Goal: Task Accomplishment & Management: Manage account settings

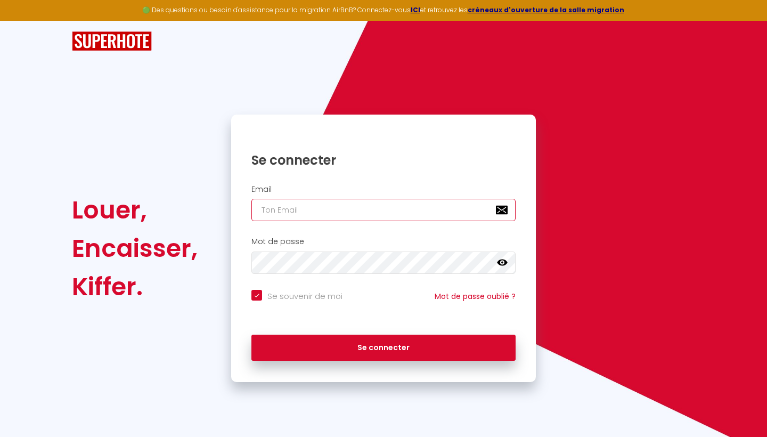
type input "b"
checkbox input "true"
type input "be"
checkbox input "true"
type input "bel"
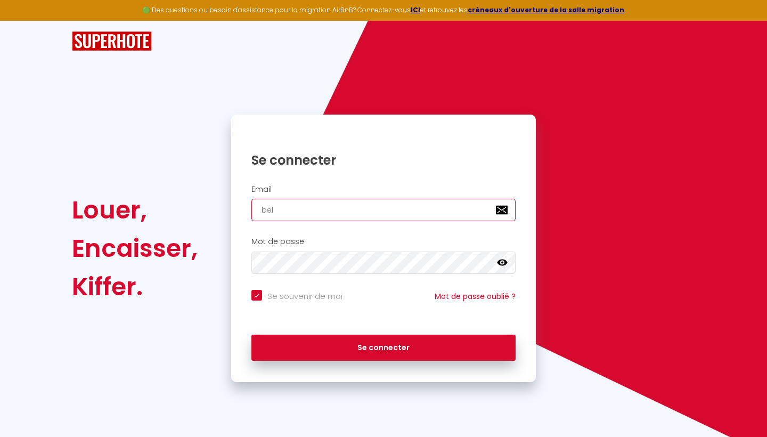
checkbox input "true"
type input "bela"
checkbox input "true"
type input "belan"
checkbox input "true"
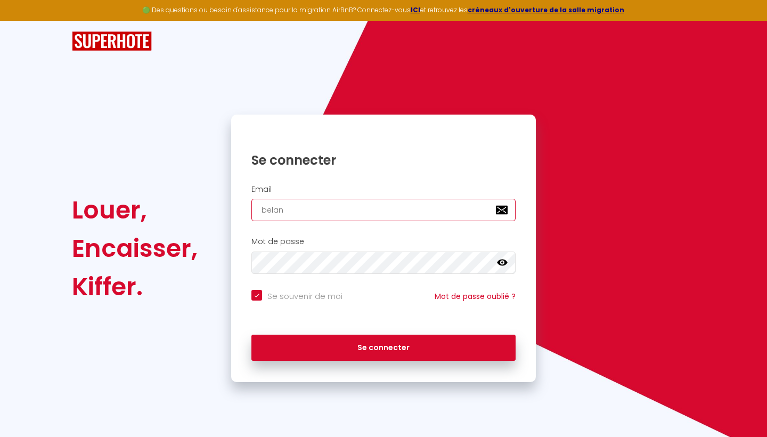
type input "belan."
checkbox input "true"
type input "belan.j"
checkbox input "true"
type input "belan.je"
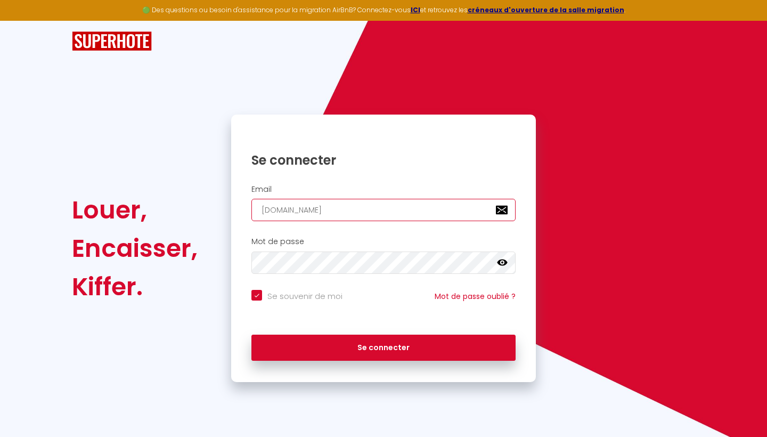
checkbox input "true"
type input "belan.jea"
checkbox input "true"
type input "belan.jean"
checkbox input "true"
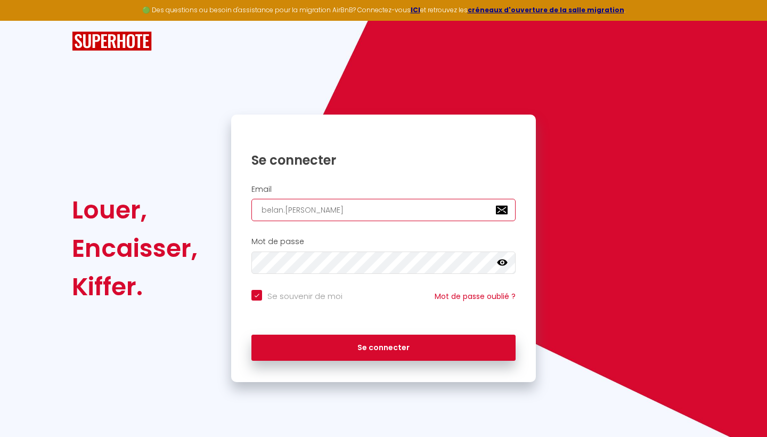
type input "belan.jean@"
checkbox input "true"
type input "belan.jean@h"
checkbox input "true"
type input "belan.jean@ho"
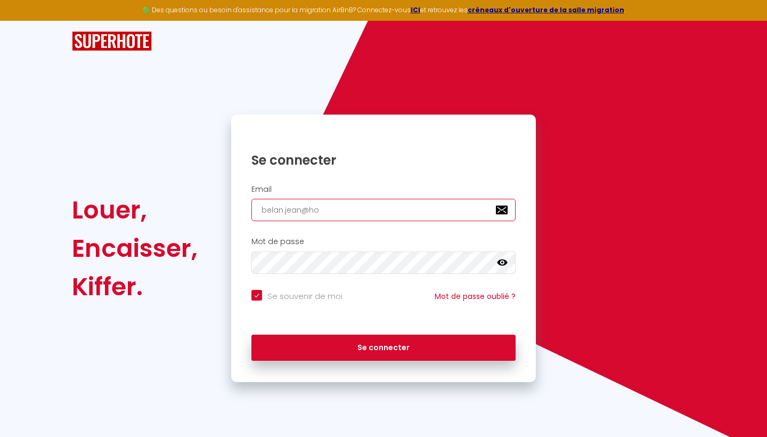
checkbox input "true"
type input "belan.jean@hot"
checkbox input "true"
type input "belan.jean@hotm"
checkbox input "true"
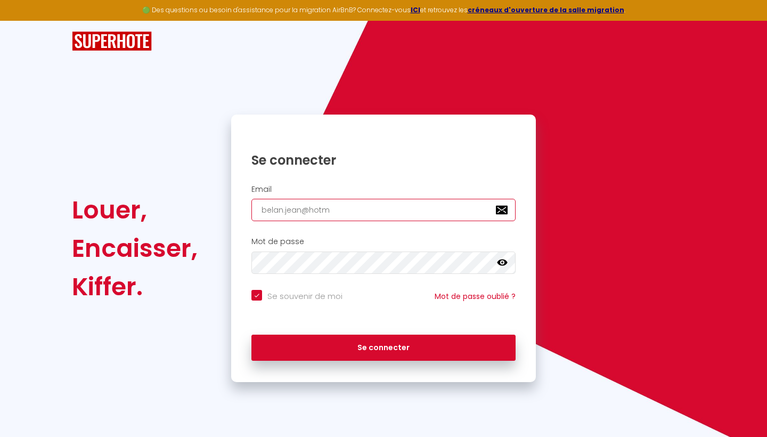
type input "belan.jean@hotma"
checkbox input "true"
type input "belan.jean@hotmai"
checkbox input "true"
type input "belan.jean@hotmail"
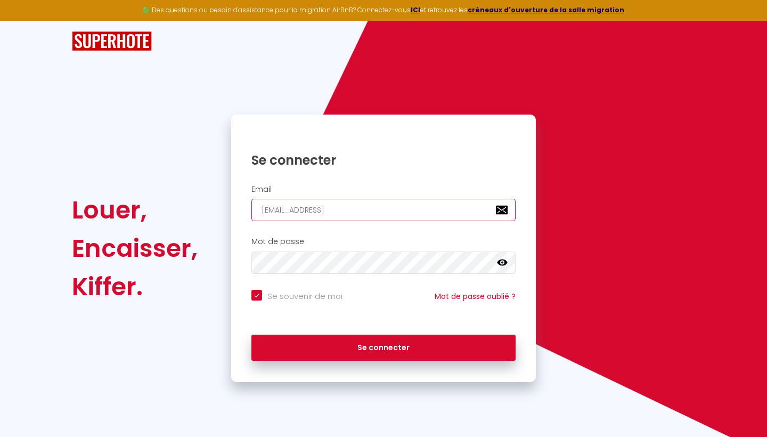
checkbox input "true"
type input "belan.jean@hotmail."
checkbox input "true"
type input "belan.jean@hotmail.c"
checkbox input "true"
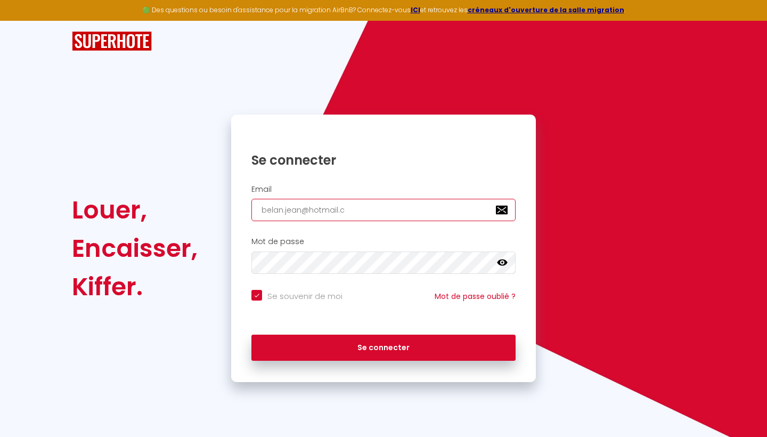
type input "belan.jean@hotmail.cv"
checkbox input "true"
type input "belan.jean@hotmail.cvr"
checkbox input "true"
type input "belan.jean@hotmail.cv"
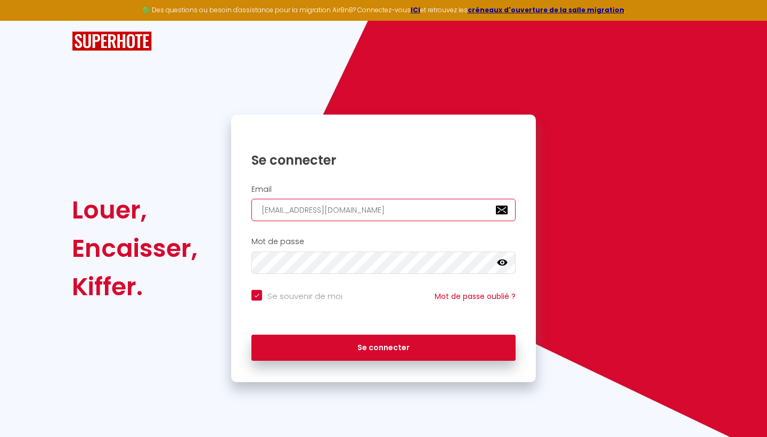
checkbox input "true"
type input "belan.jean@hotmail.c"
checkbox input "true"
type input "belan.jean@hotmail."
checkbox input "true"
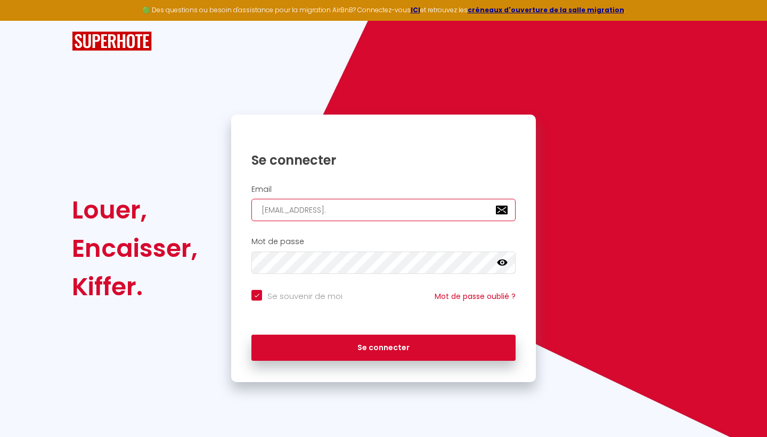
type input "belan.jean@hotmail.f"
checkbox input "true"
type input "[EMAIL_ADDRESS][DOMAIN_NAME]"
checkbox input "true"
type input "[EMAIL_ADDRESS][DOMAIN_NAME]"
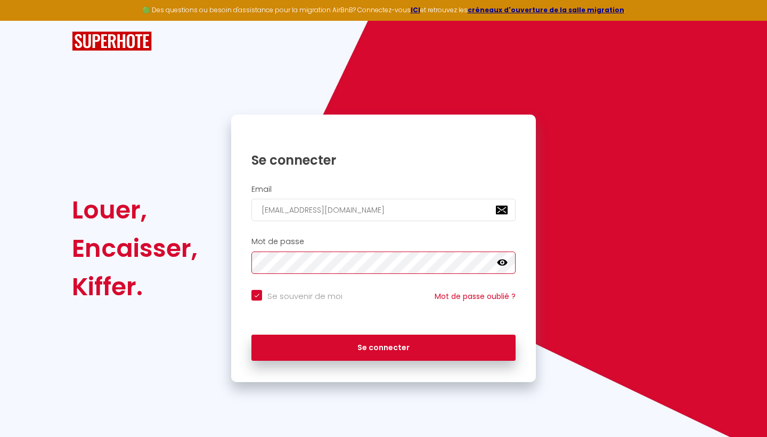
click at [384, 346] on button "Se connecter" at bounding box center [383, 348] width 264 height 27
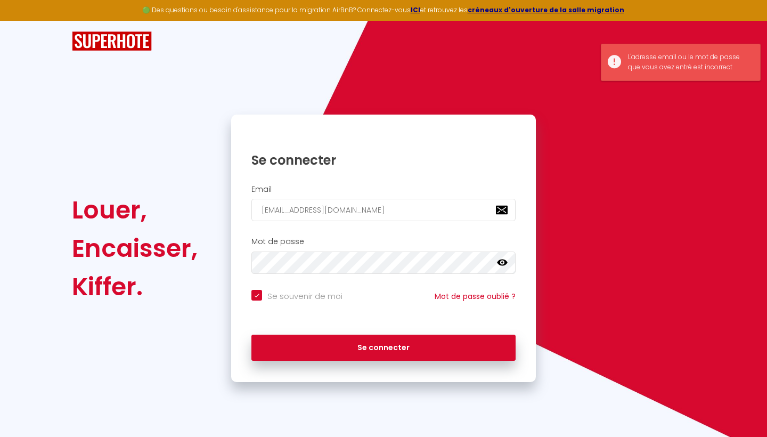
click at [505, 265] on icon at bounding box center [502, 262] width 11 height 11
click at [384, 346] on button "Se connecter" at bounding box center [383, 348] width 264 height 27
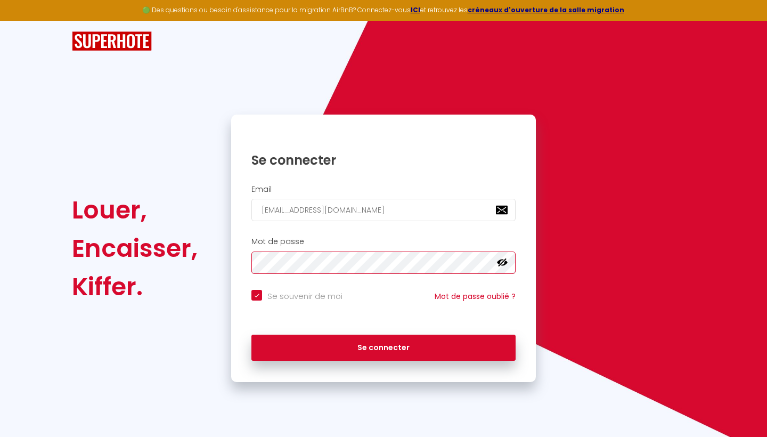
click at [384, 346] on button "Se connecter" at bounding box center [383, 348] width 264 height 27
checkbox input "true"
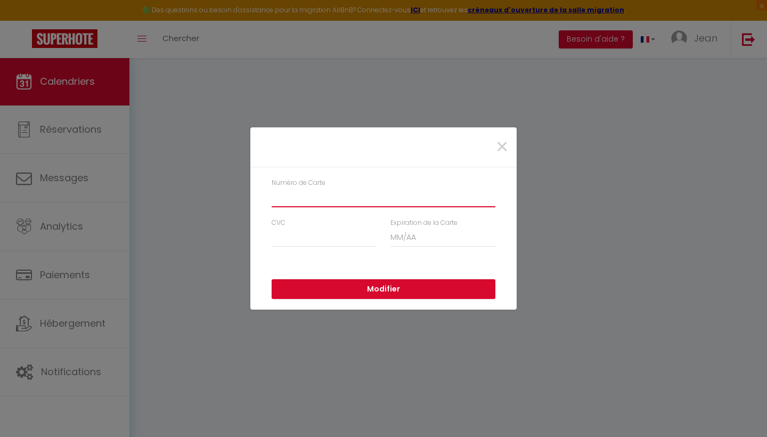
click at [320, 207] on input "Numéro de Carte" at bounding box center [384, 197] width 224 height 19
type input "4125241764271203"
click at [311, 238] on input "CVC" at bounding box center [324, 237] width 105 height 19
click at [397, 232] on input "Expiration de la Carte" at bounding box center [442, 237] width 105 height 19
type input "09 / 28"
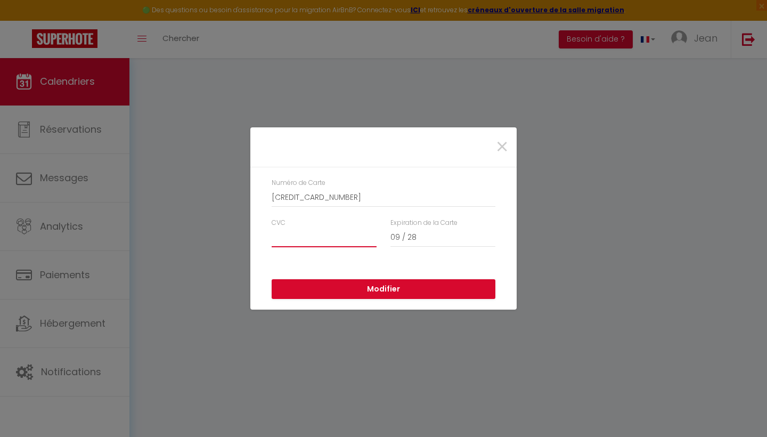
click at [353, 238] on input "CVC" at bounding box center [324, 237] width 105 height 19
type input "227"
click at [388, 292] on button "Modifier" at bounding box center [384, 289] width 224 height 20
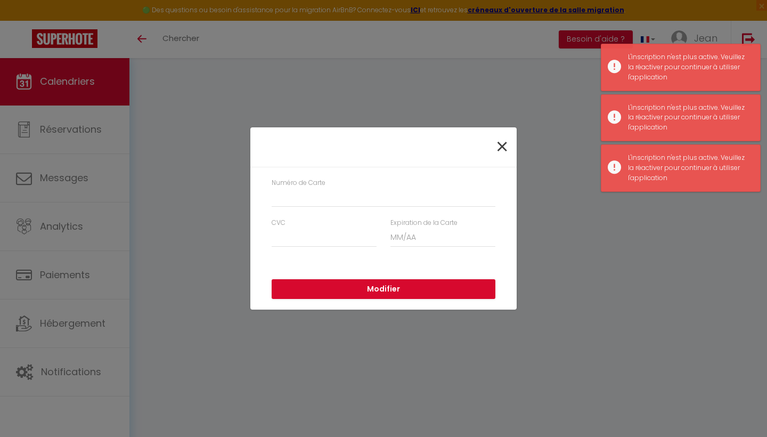
click at [504, 152] on span "×" at bounding box center [501, 147] width 13 height 32
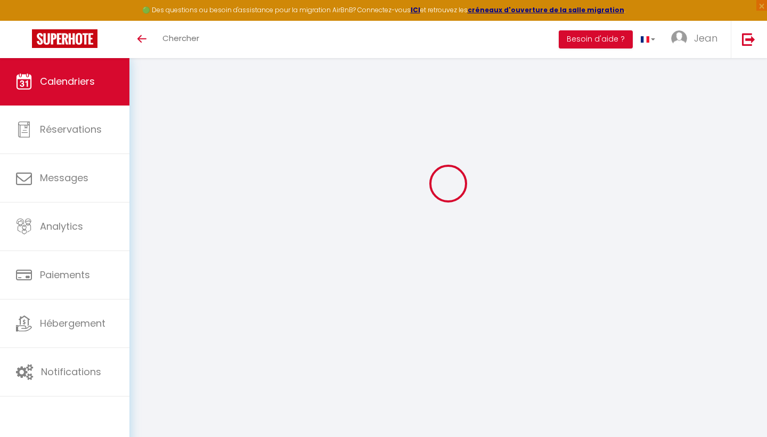
scroll to position [58, 0]
click at [710, 45] on link "Jean" at bounding box center [697, 39] width 68 height 37
click at [691, 70] on link "Paramètres" at bounding box center [688, 74] width 79 height 18
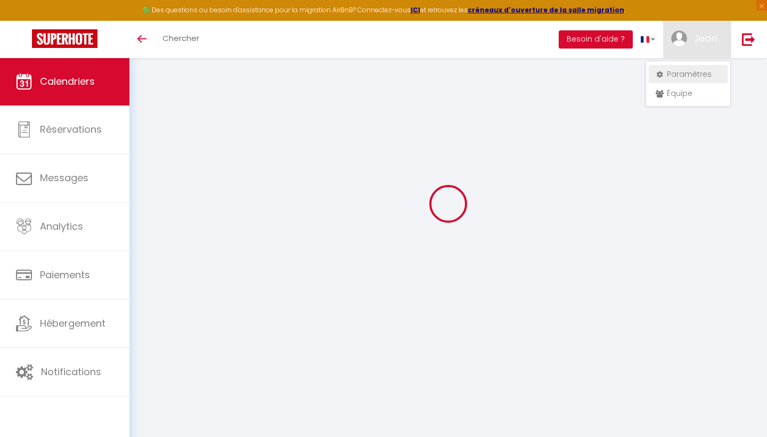
select select "28"
select select "fr"
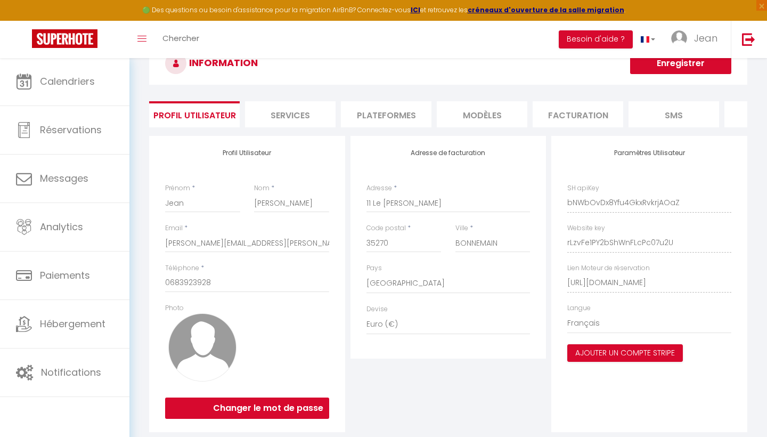
click at [392, 114] on li "Plateformes" at bounding box center [386, 114] width 91 height 26
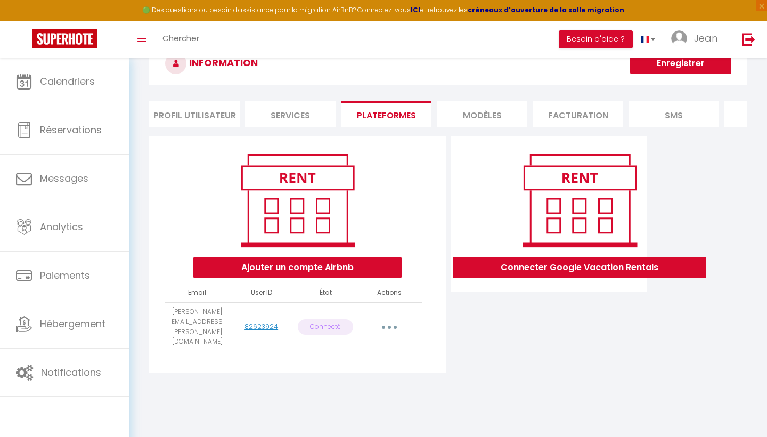
click at [390, 319] on button "button" at bounding box center [389, 327] width 30 height 17
click at [345, 380] on link "Reconnecter le compte" at bounding box center [342, 389] width 118 height 18
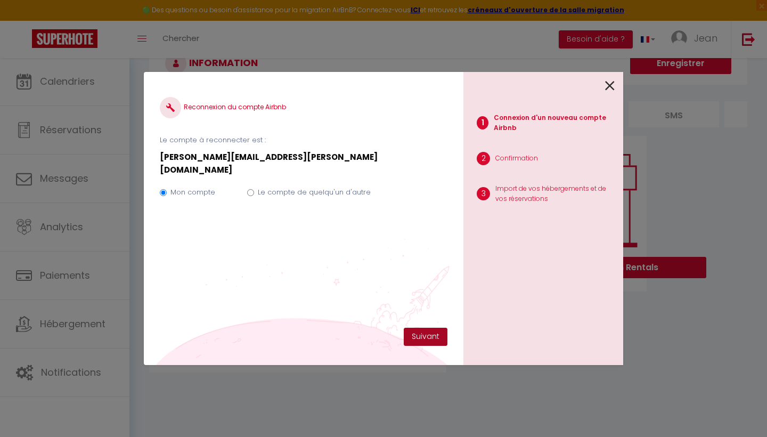
click at [436, 339] on button "Suivant" at bounding box center [426, 337] width 44 height 18
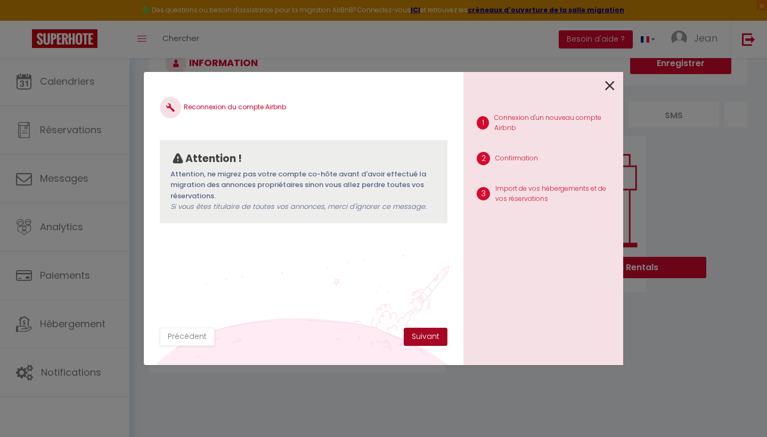
click at [435, 339] on button "Suivant" at bounding box center [426, 337] width 44 height 18
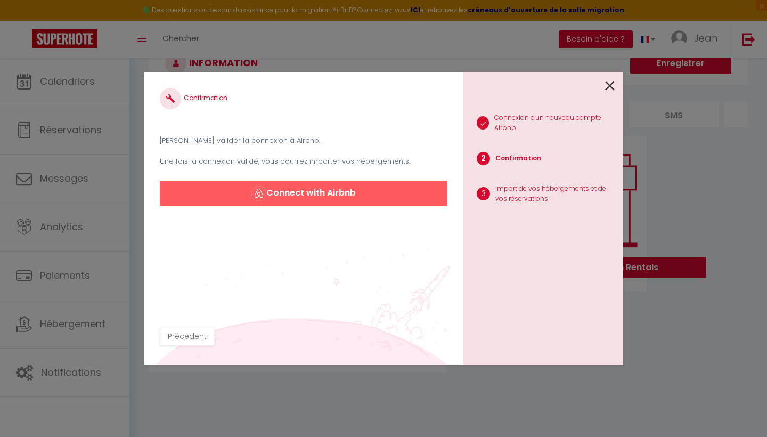
click at [313, 187] on button "Connect with Airbnb" at bounding box center [304, 194] width 288 height 26
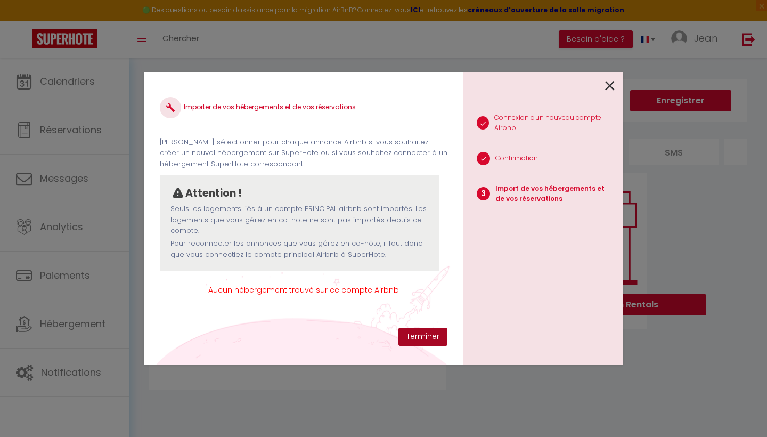
click at [423, 337] on button "Terminer" at bounding box center [422, 337] width 49 height 18
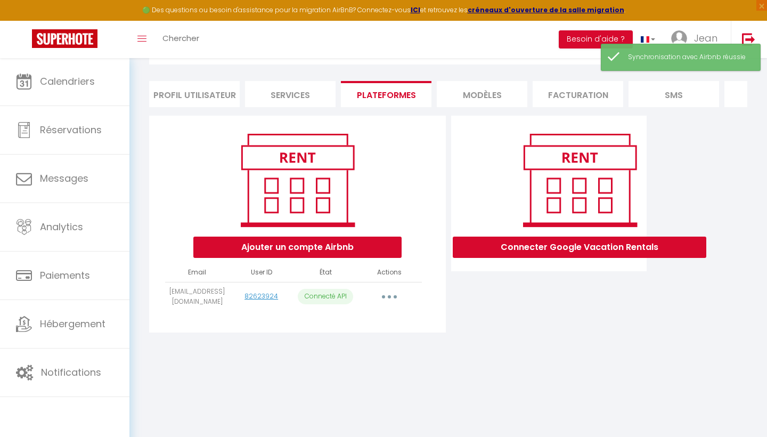
scroll to position [58, 0]
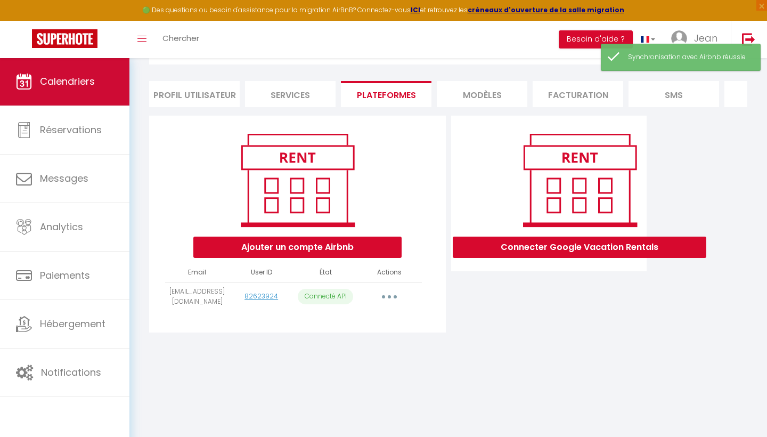
click at [78, 86] on span "Calendriers" at bounding box center [67, 81] width 55 height 13
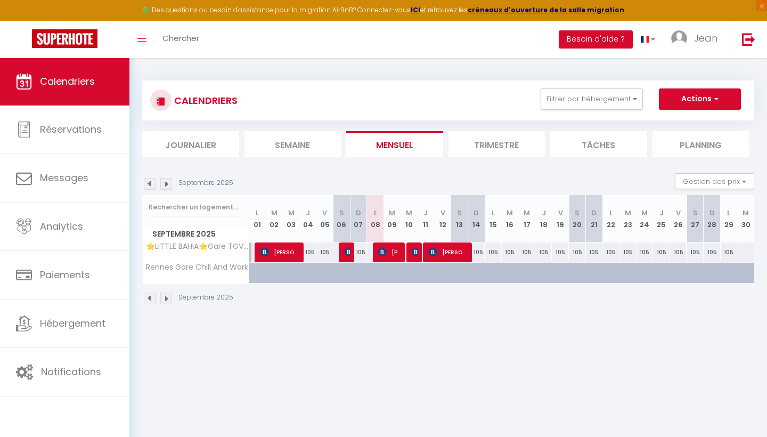
click at [464, 246] on span "[PERSON_NAME]" at bounding box center [449, 252] width 40 height 20
select select "OK"
select select "KO"
select select "0"
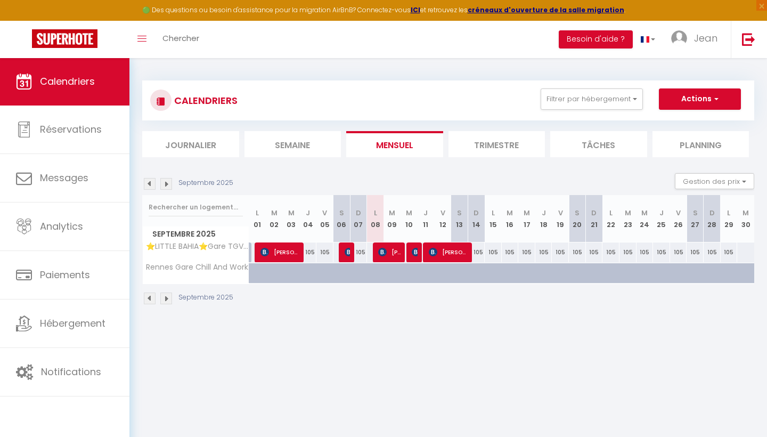
select select "1"
select select
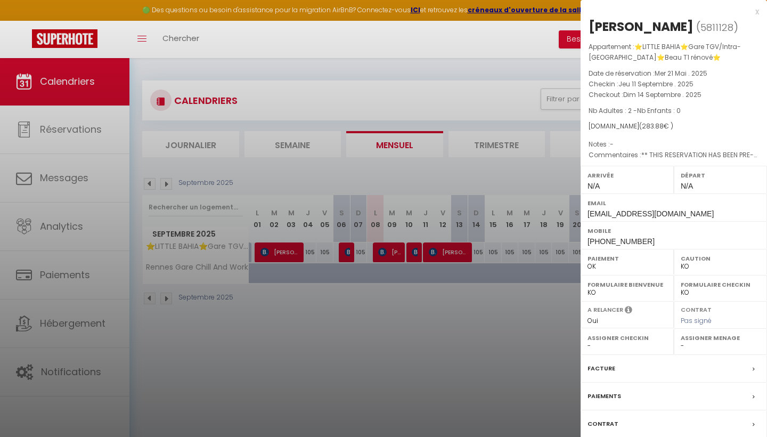
click at [443, 429] on div at bounding box center [383, 218] width 767 height 437
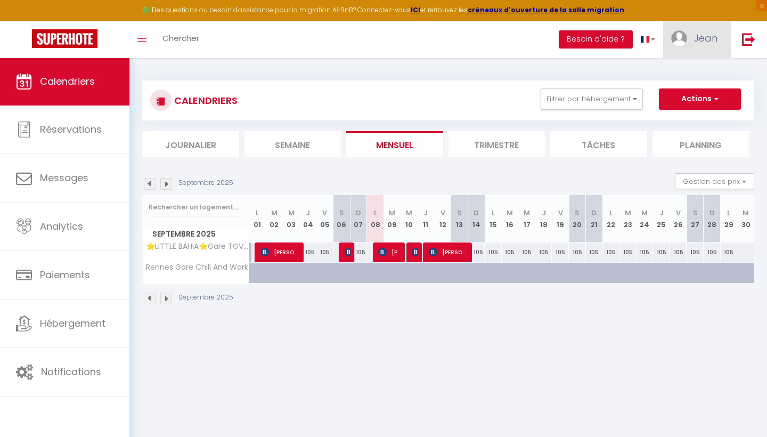
click at [697, 42] on span "Jean" at bounding box center [705, 37] width 23 height 13
click at [685, 72] on link "Paramètres" at bounding box center [688, 74] width 79 height 18
select select "fr"
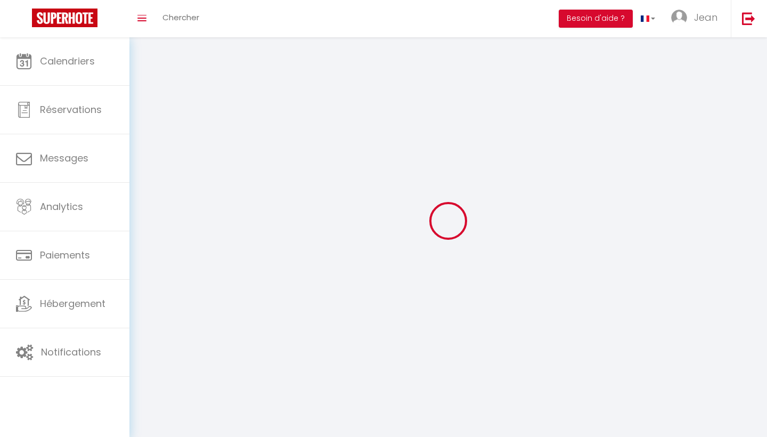
type input "Jean"
type input "BELAN"
type input "0683923928"
type input "11 Le Bois David"
type input "35270"
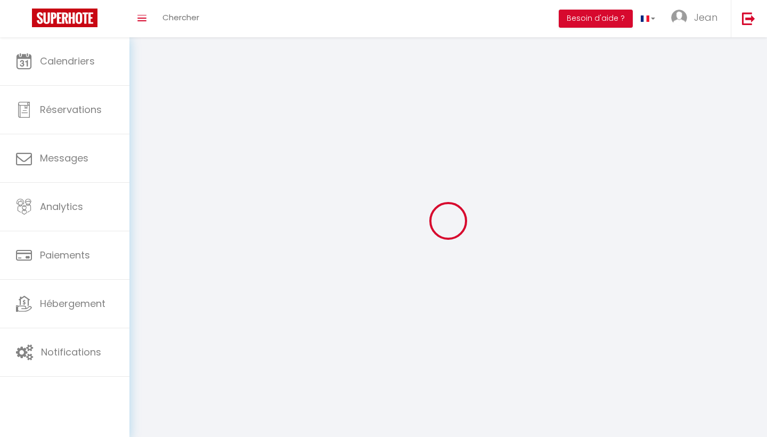
type input "BONNEMAIN"
type input "bNWbOvDx8Yfu4GkxRvkrjAOaZ"
type input "rLzvFe1PY2bShWnFLcPc07u2U"
type input "[URL][DOMAIN_NAME]"
select select "1"
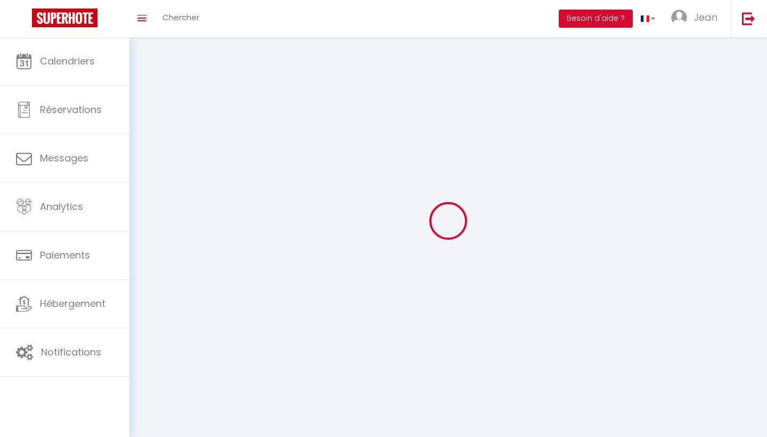
select select "28"
select select "fr"
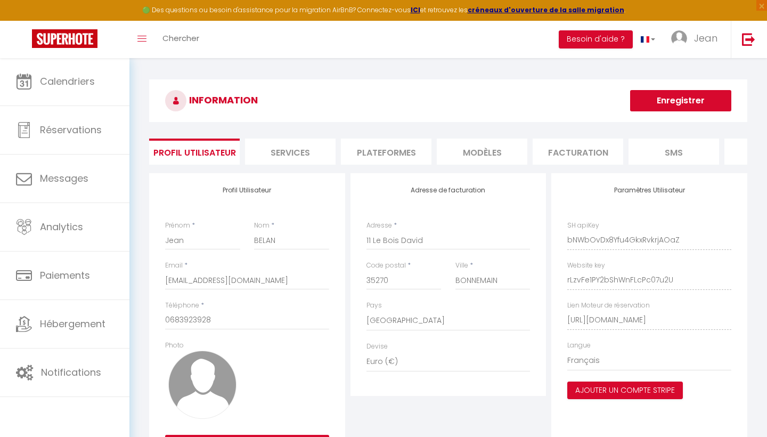
click at [400, 149] on li "Plateformes" at bounding box center [386, 152] width 91 height 26
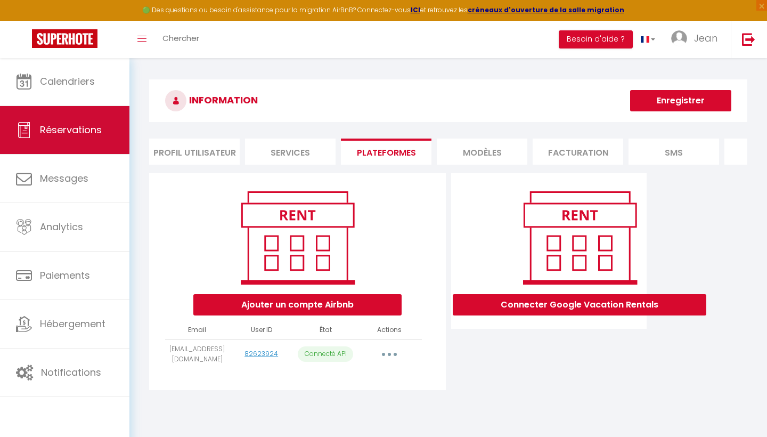
click at [82, 120] on link "Réservations" at bounding box center [64, 130] width 129 height 48
select select "not_cancelled"
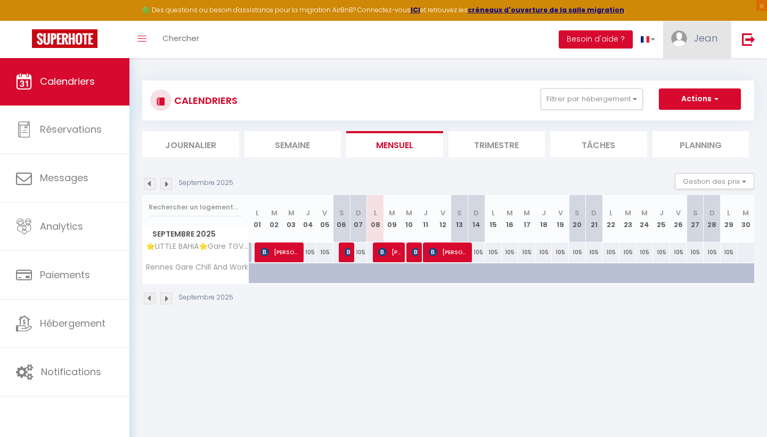
click at [695, 36] on span "Jean" at bounding box center [705, 37] width 23 height 13
click at [693, 71] on link "Paramètres" at bounding box center [688, 74] width 79 height 18
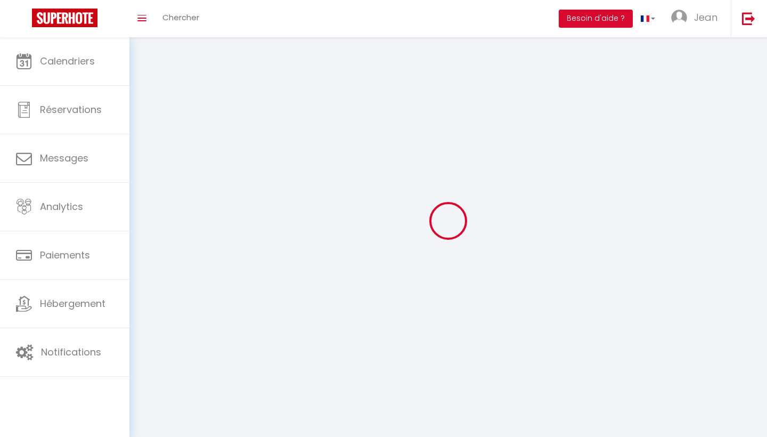
type input "Jean"
type input "BELAN"
type input "0683923928"
type input "11 Le Bois David"
type input "35270"
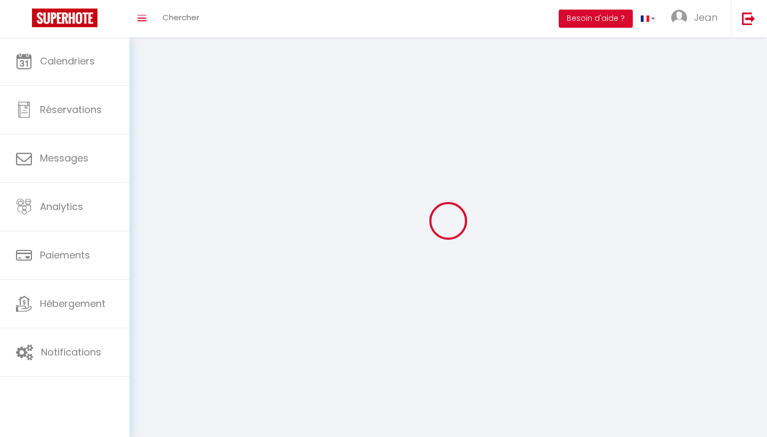
type input "BONNEMAIN"
type input "bNWbOvDx8Yfu4GkxRvkrjAOaZ"
type input "rLzvFe1PY2bShWnFLcPc07u2U"
type input "[URL][DOMAIN_NAME]"
select select "1"
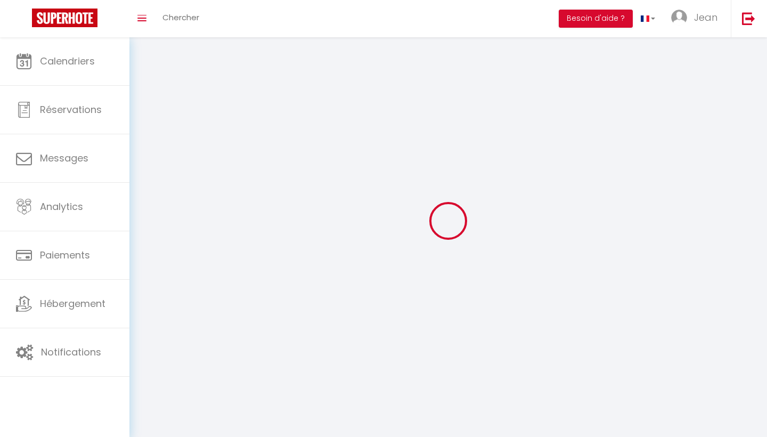
select select "28"
select select "fr"
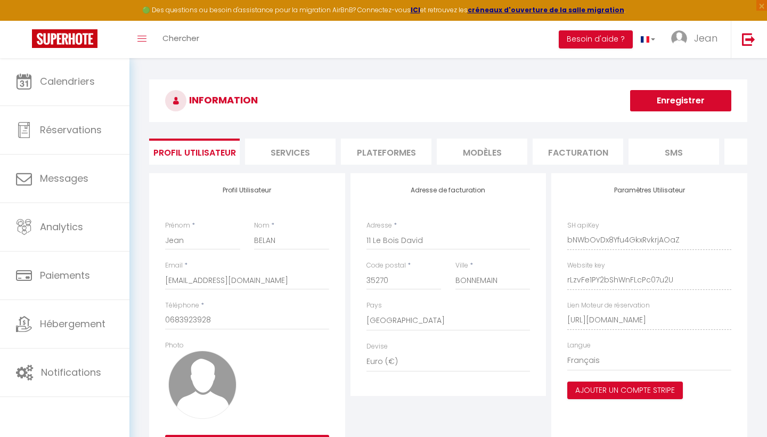
click at [390, 156] on li "Plateformes" at bounding box center [386, 152] width 91 height 26
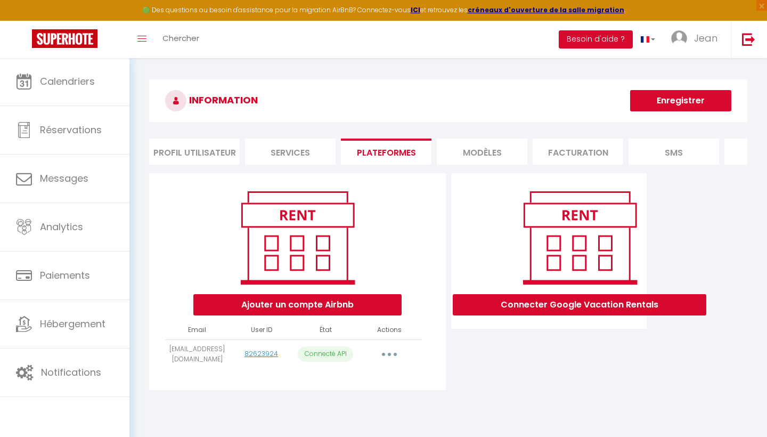
click at [396, 352] on button "button" at bounding box center [389, 354] width 30 height 17
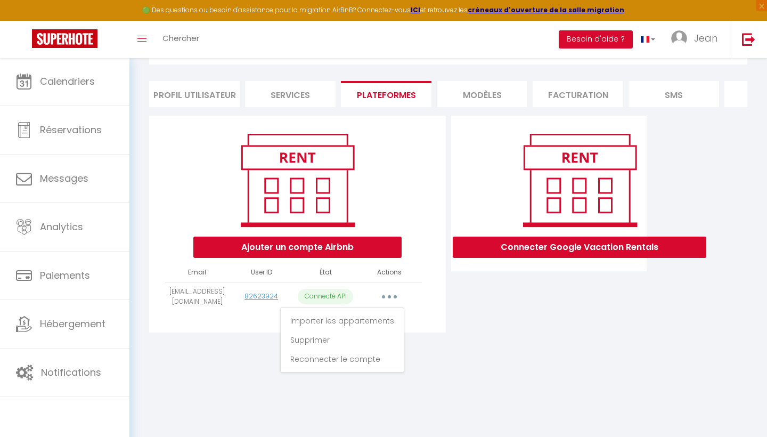
scroll to position [58, 0]
click at [351, 320] on link "Importer les appartements" at bounding box center [342, 321] width 118 height 18
select select "27403"
select select
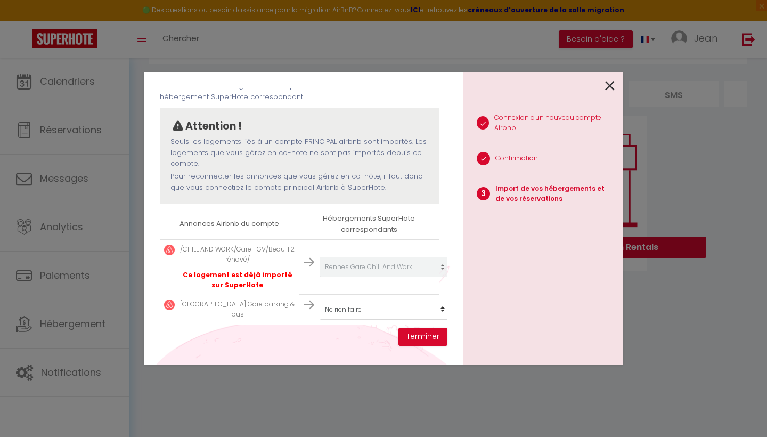
scroll to position [67, 0]
click at [260, 300] on p "Little Corsaire Gare parking & bus" at bounding box center [237, 310] width 115 height 20
click at [435, 342] on button "Terminer" at bounding box center [422, 337] width 49 height 18
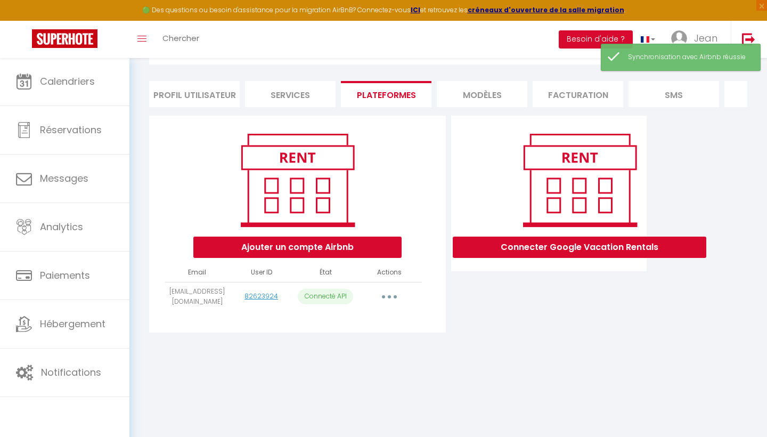
click at [392, 297] on button "button" at bounding box center [389, 296] width 30 height 17
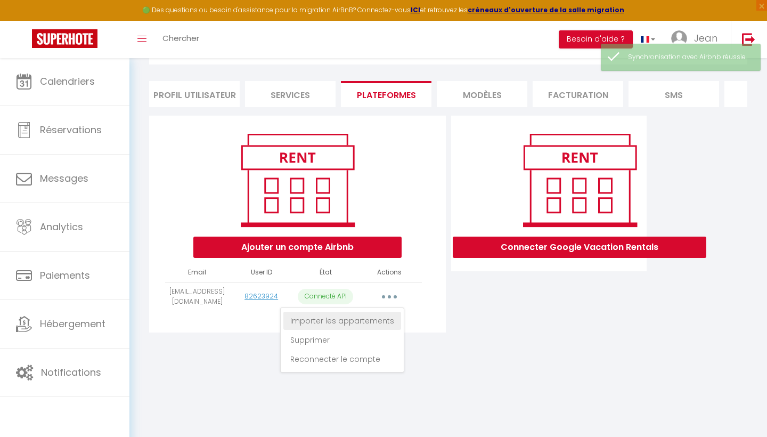
click at [353, 325] on link "Importer les appartements" at bounding box center [342, 321] width 118 height 18
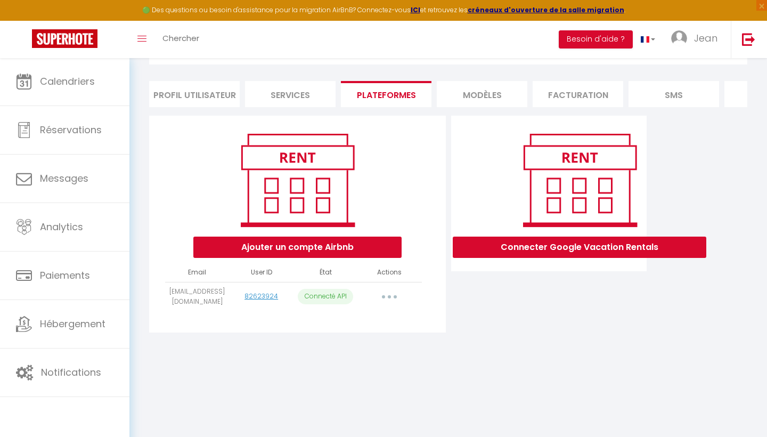
select select "27403"
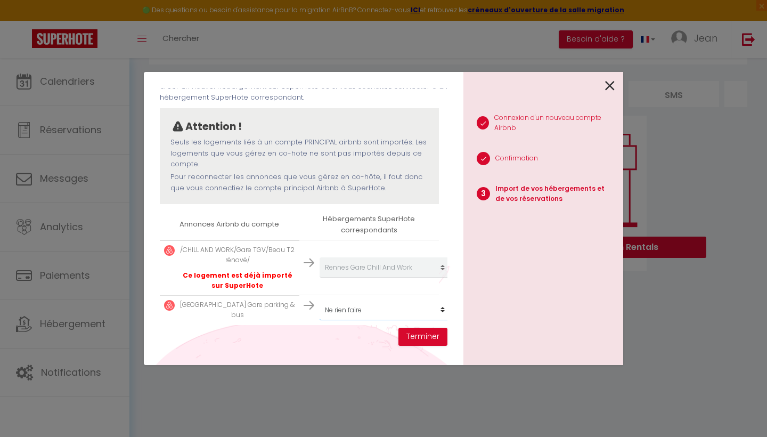
select select "create_new"
click at [437, 339] on button "Terminer" at bounding box center [422, 337] width 49 height 18
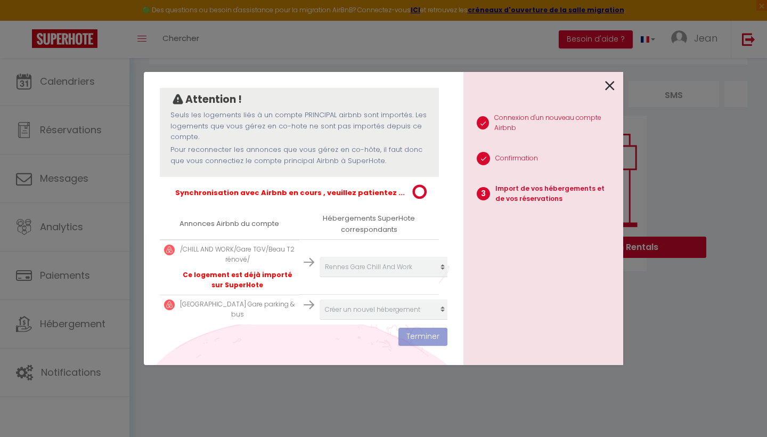
scroll to position [93, 0]
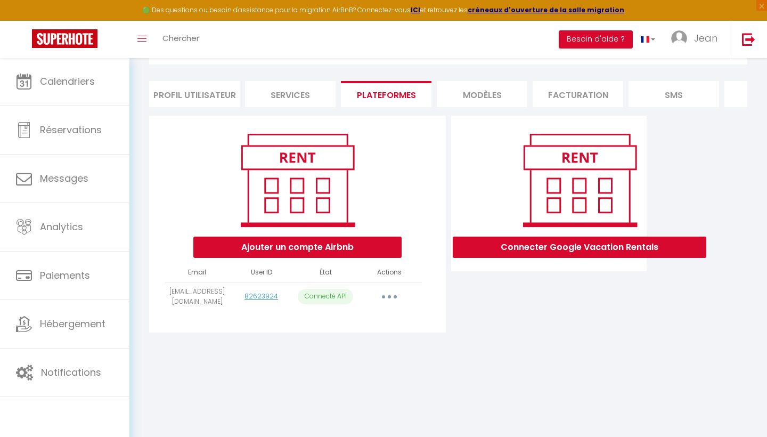
click at [389, 298] on button "button" at bounding box center [389, 296] width 30 height 17
click at [391, 295] on icon "button" at bounding box center [389, 296] width 3 height 3
click at [380, 312] on link "Importer les appartements" at bounding box center [342, 321] width 118 height 18
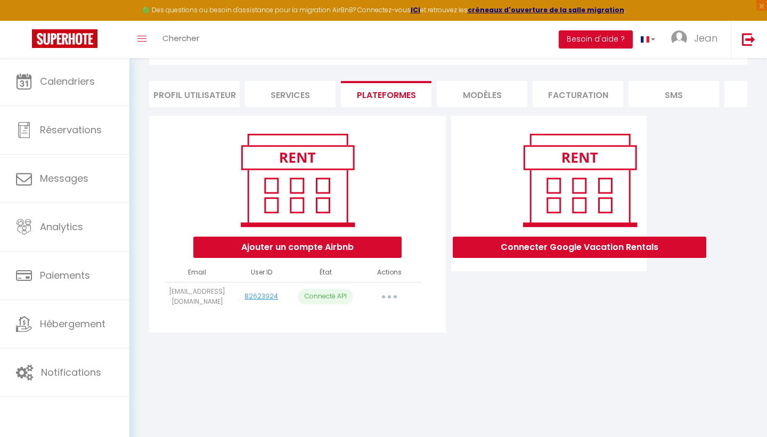
select select "27403"
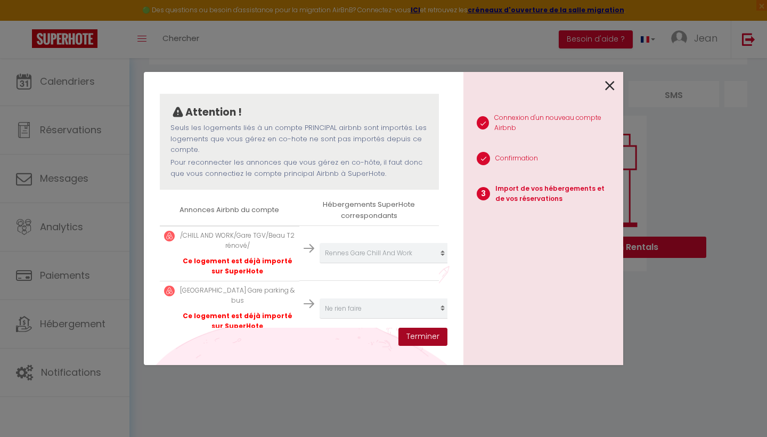
click at [431, 336] on button "Terminer" at bounding box center [422, 337] width 49 height 18
select select
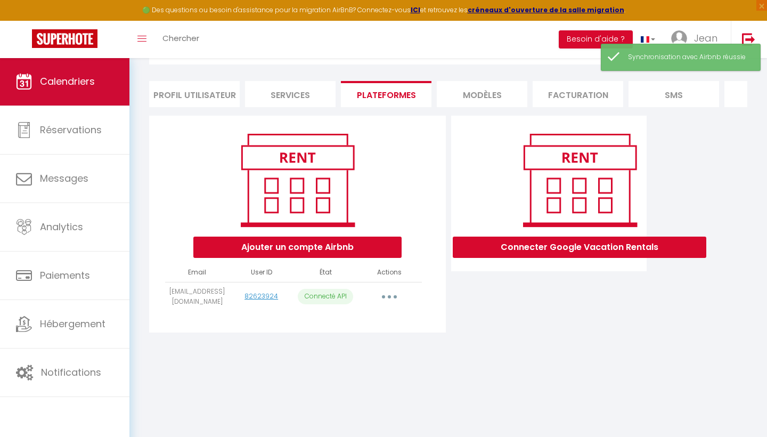
click at [84, 97] on link "Calendriers" at bounding box center [64, 82] width 129 height 48
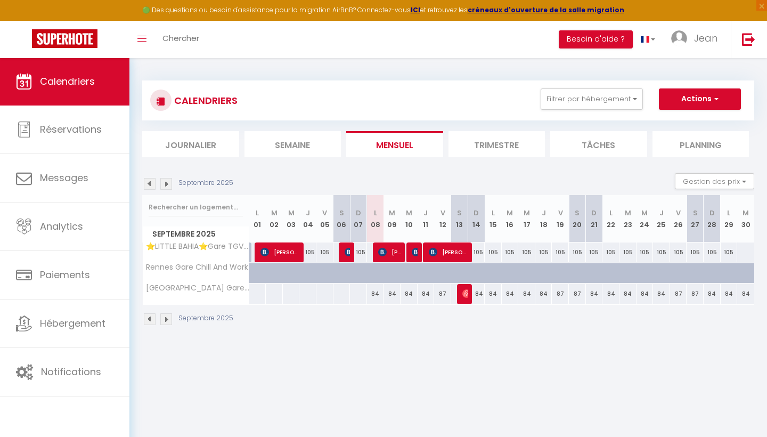
click at [168, 183] on img at bounding box center [166, 184] width 12 height 12
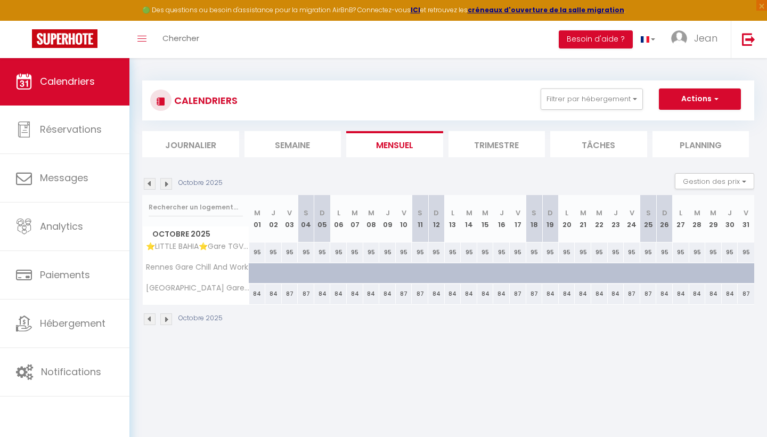
click at [168, 183] on img at bounding box center [166, 184] width 12 height 12
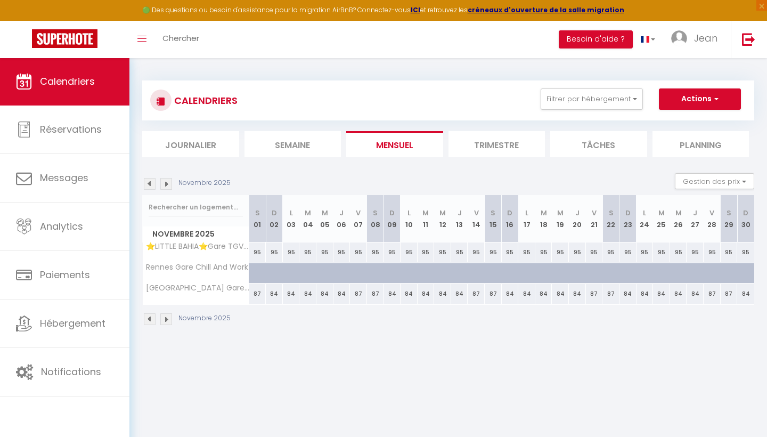
click at [168, 183] on img at bounding box center [166, 184] width 12 height 12
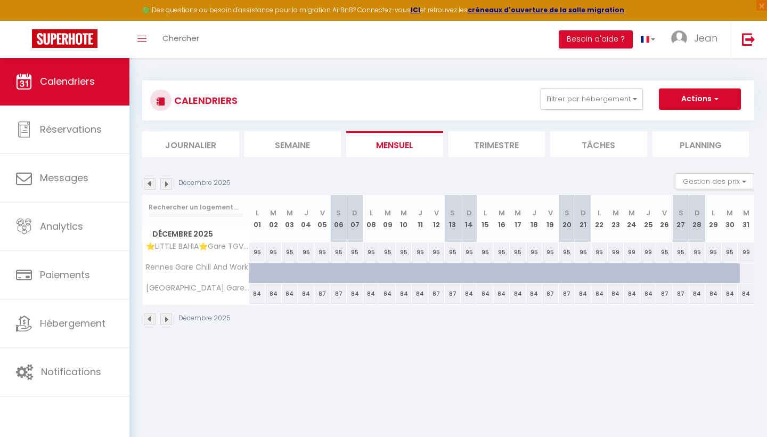
click at [168, 183] on img at bounding box center [166, 184] width 12 height 12
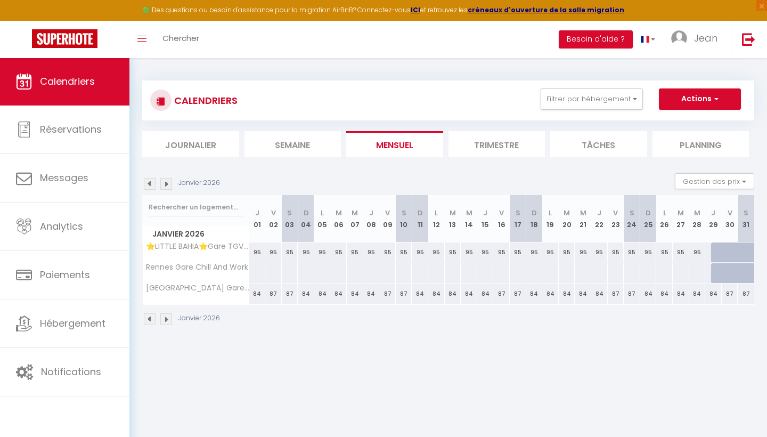
click at [168, 183] on img at bounding box center [166, 184] width 12 height 12
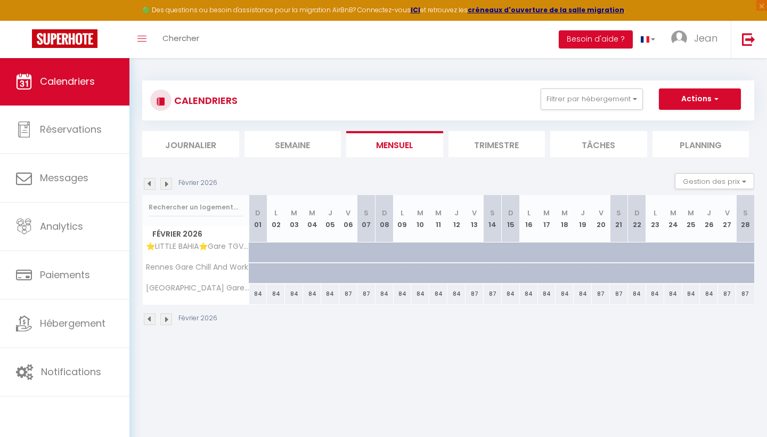
click at [168, 183] on img at bounding box center [166, 184] width 12 height 12
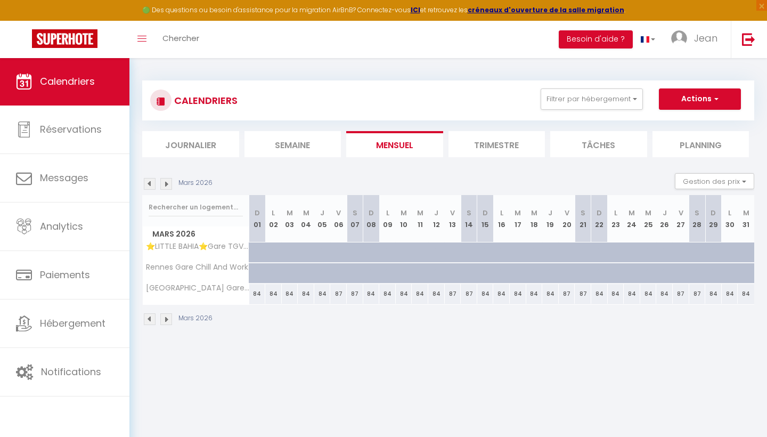
click at [151, 184] on img at bounding box center [150, 184] width 12 height 12
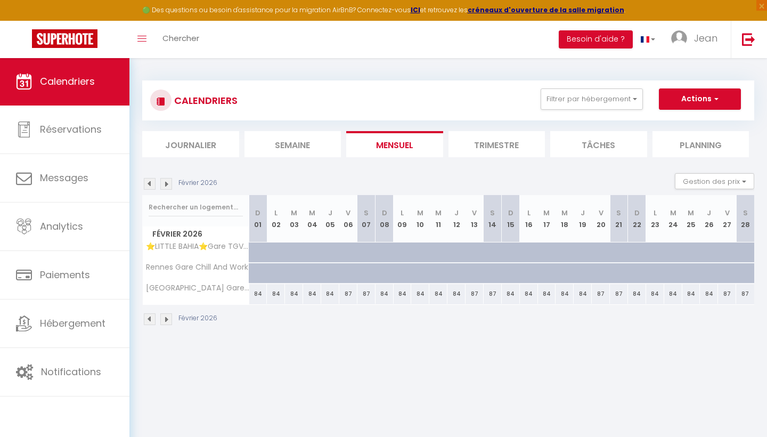
click at [151, 184] on img at bounding box center [150, 184] width 12 height 12
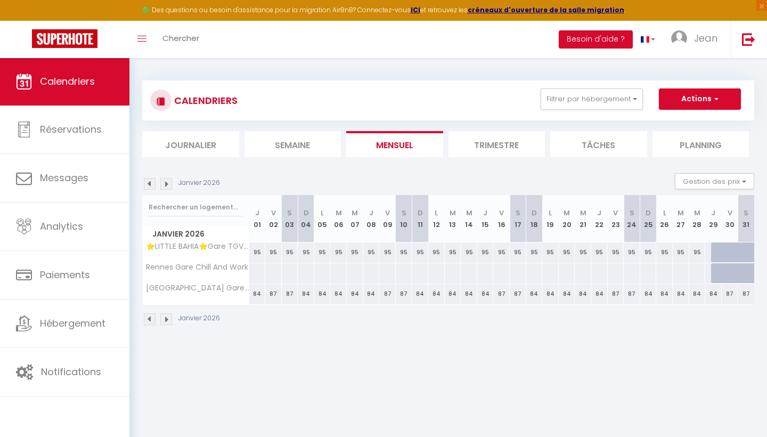
click at [151, 184] on img at bounding box center [150, 184] width 12 height 12
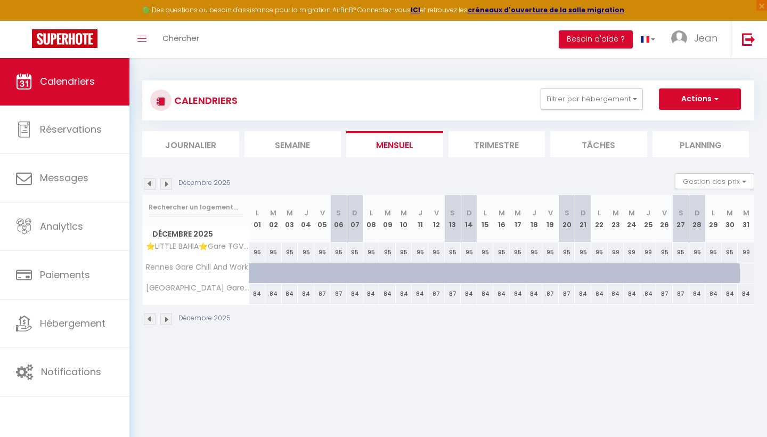
click at [151, 184] on img at bounding box center [150, 184] width 12 height 12
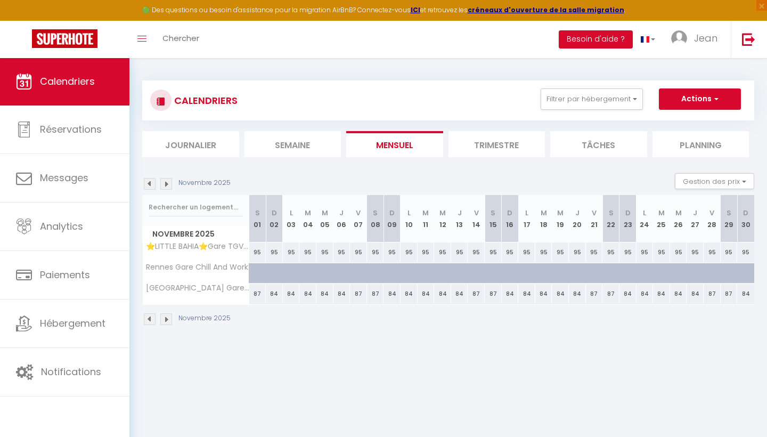
click at [151, 184] on img at bounding box center [150, 184] width 12 height 12
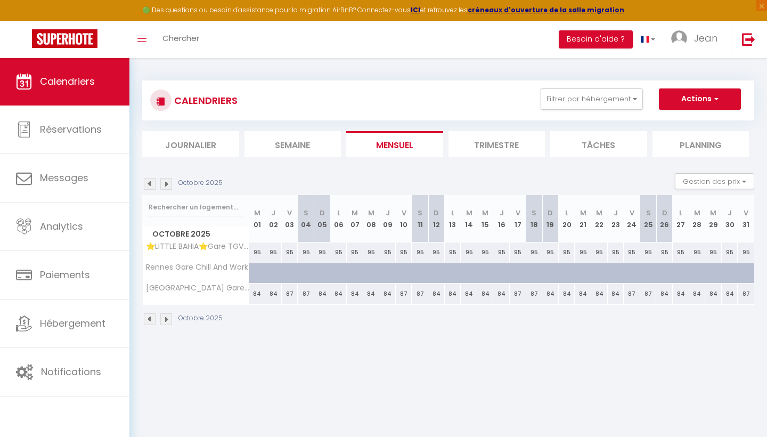
click at [151, 184] on img at bounding box center [150, 184] width 12 height 12
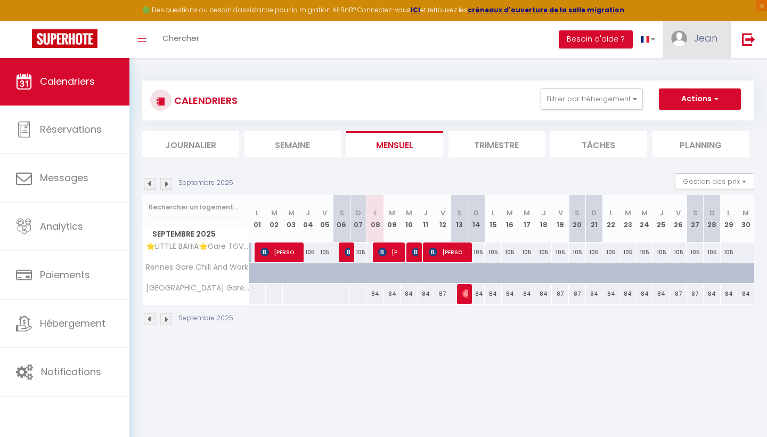
click at [704, 46] on link "Jean" at bounding box center [697, 39] width 68 height 37
click at [682, 76] on link "Paramètres" at bounding box center [688, 74] width 79 height 18
select select "28"
select select "fr"
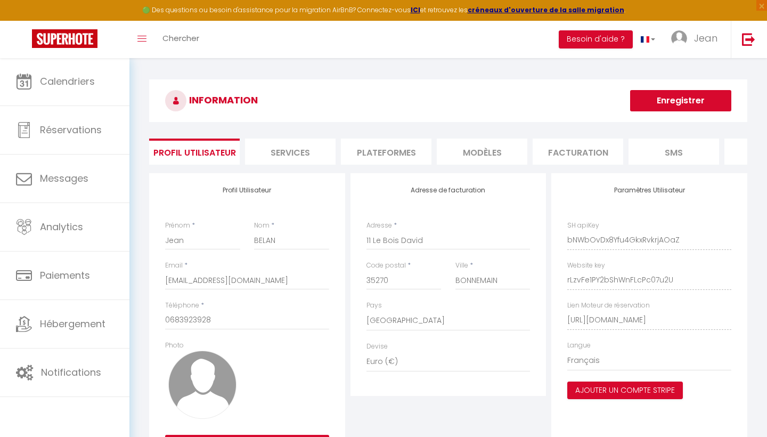
click at [400, 149] on li "Plateformes" at bounding box center [386, 152] width 91 height 26
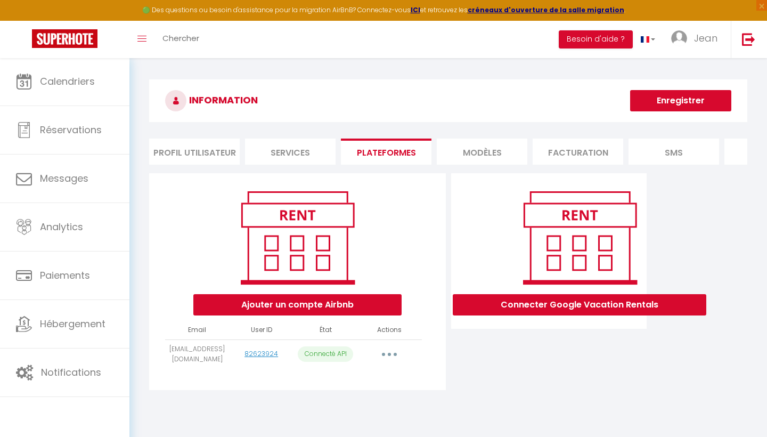
click at [387, 353] on button "button" at bounding box center [389, 354] width 30 height 17
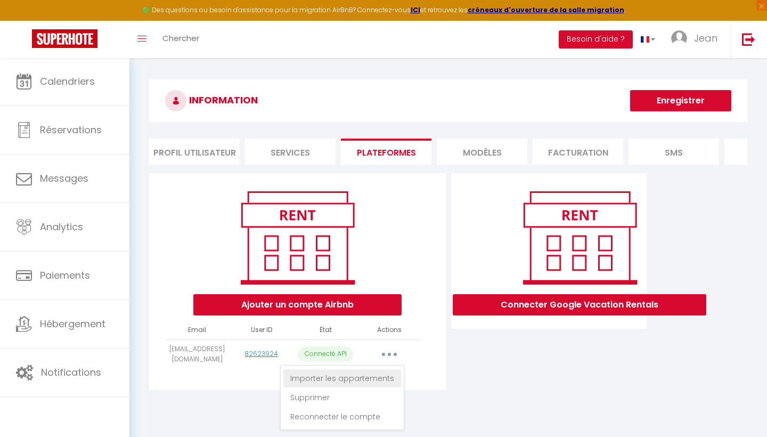
click at [355, 373] on link "Importer les appartements" at bounding box center [342, 378] width 118 height 18
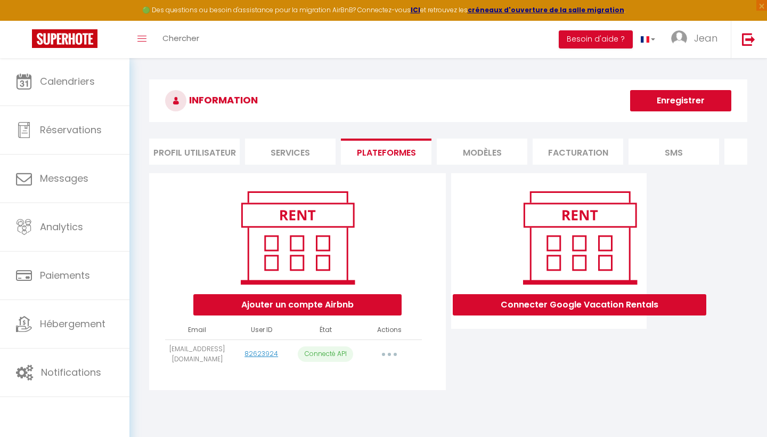
select select "27403"
select select "76765"
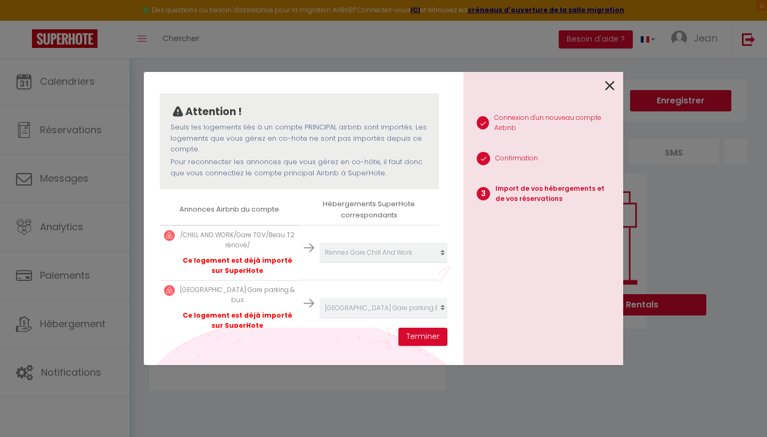
scroll to position [81, 0]
click at [611, 84] on icon at bounding box center [610, 86] width 10 height 16
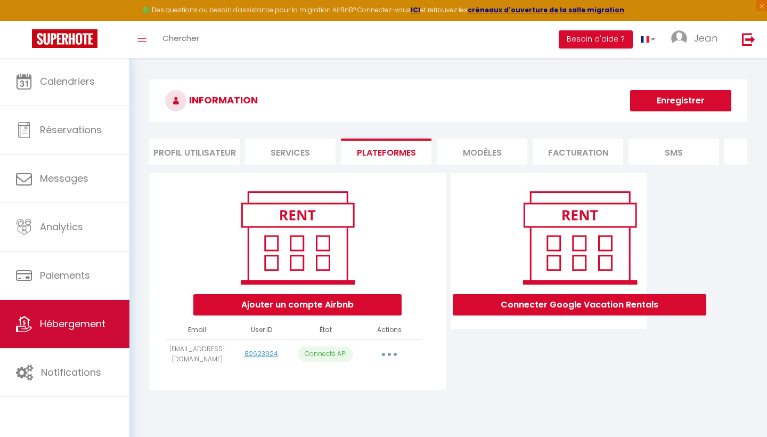
click at [93, 321] on span "Hébergement" at bounding box center [73, 323] width 66 height 13
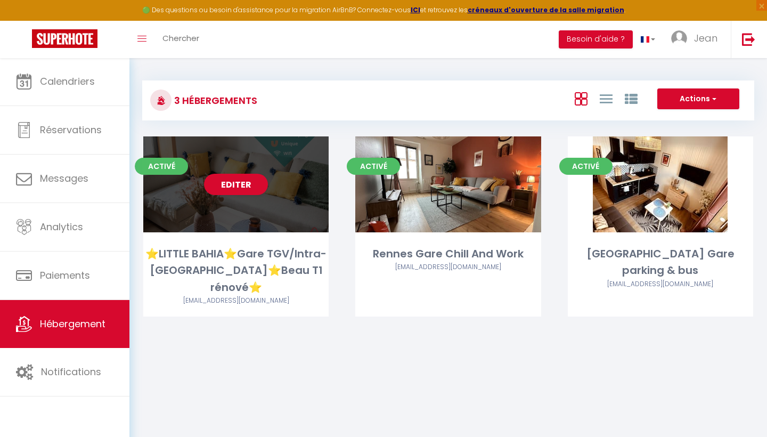
click at [206, 213] on div "Editer" at bounding box center [235, 184] width 185 height 96
select select "3"
select select "2"
select select "1"
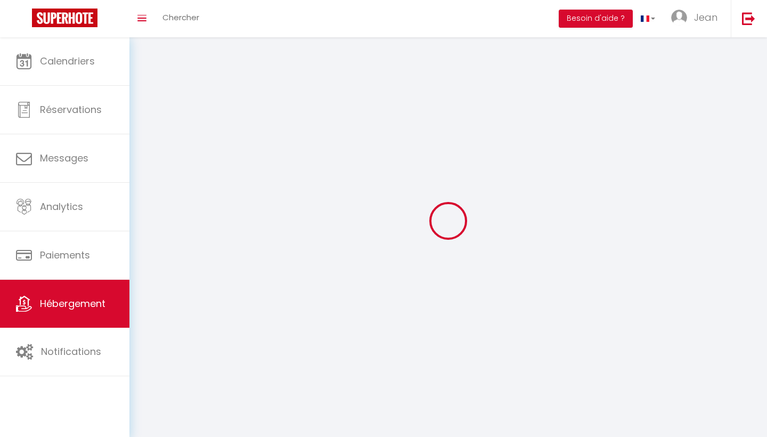
select select
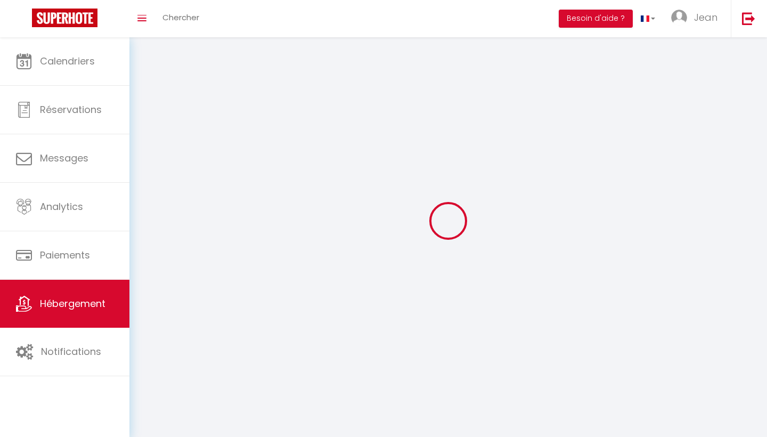
select select
checkbox input "false"
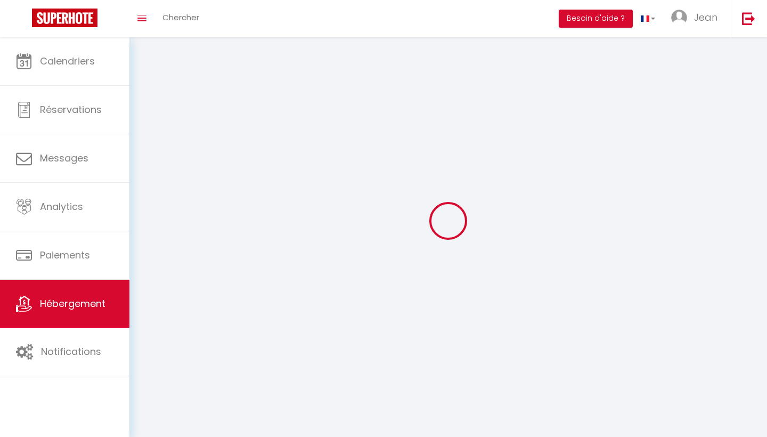
select select
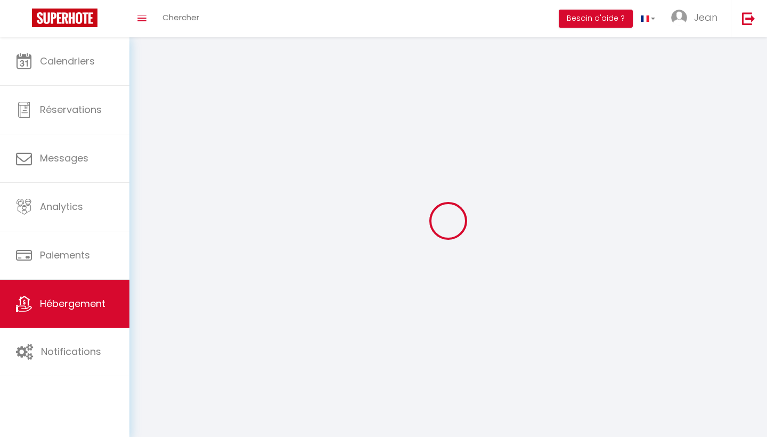
select select
checkbox input "false"
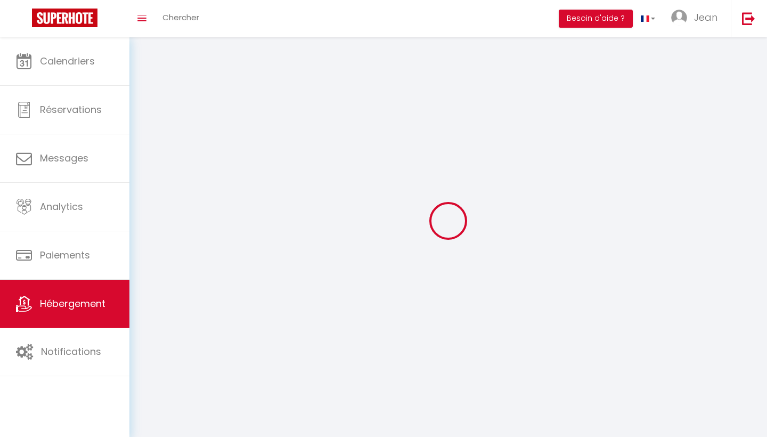
checkbox input "false"
select select
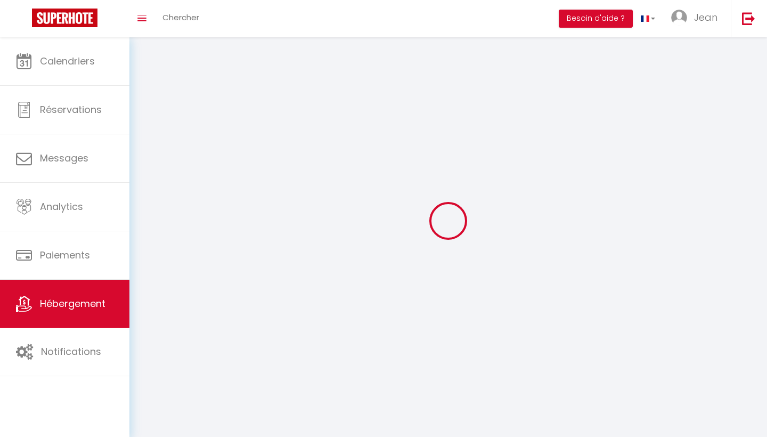
select select
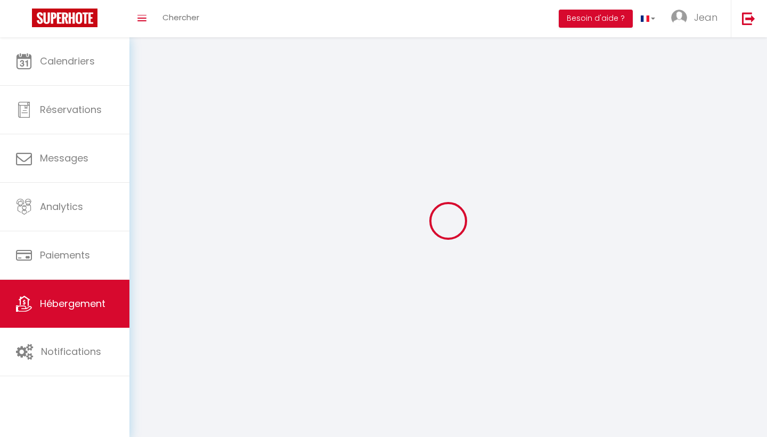
checkbox input "false"
select select
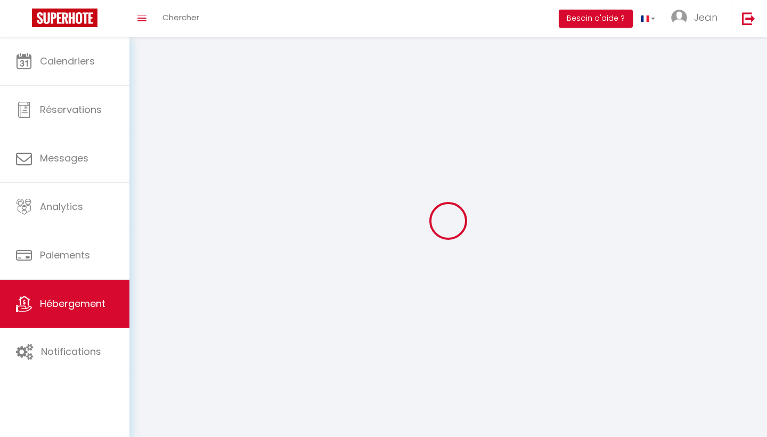
select select
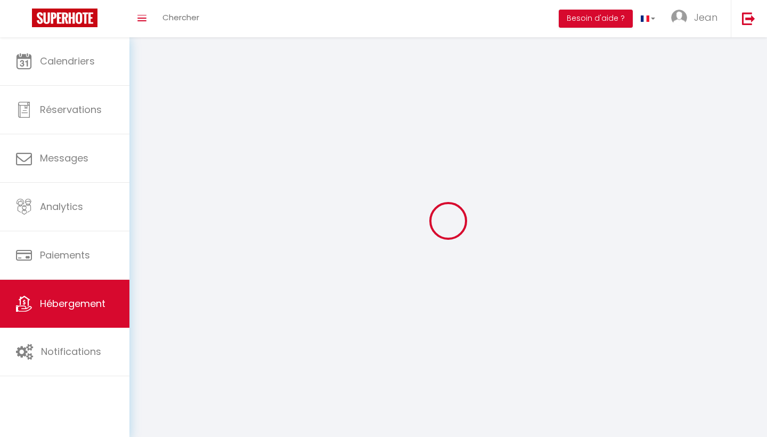
select select
checkbox input "false"
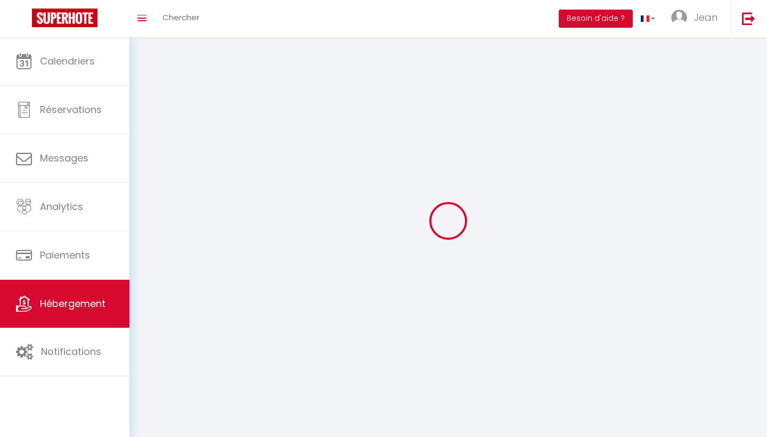
checkbox input "false"
select select
select select "1"
select select "28"
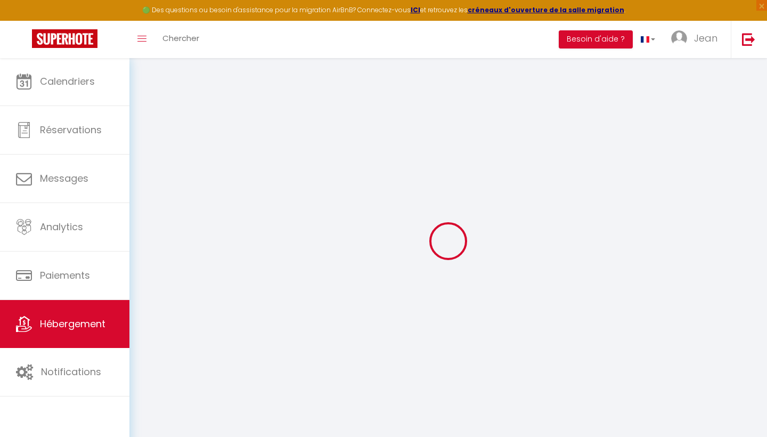
select select
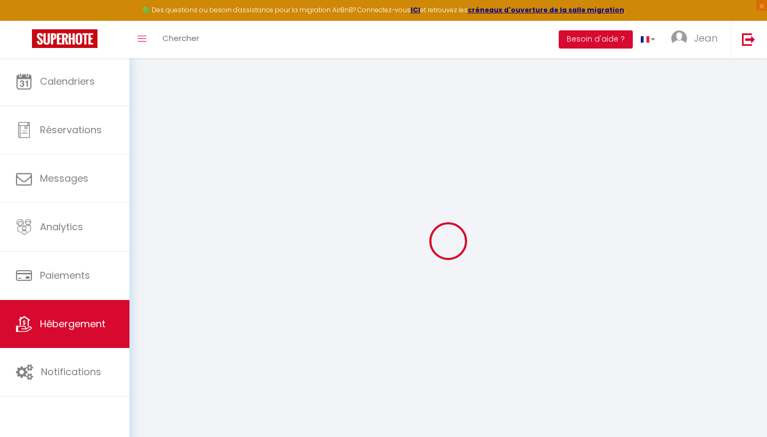
select select
checkbox input "false"
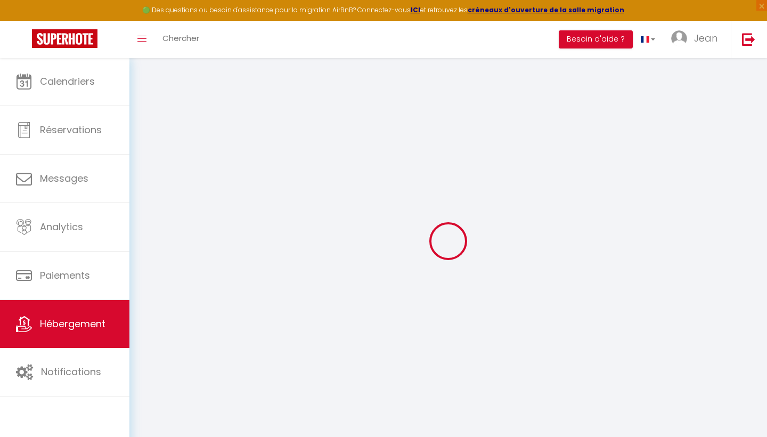
select select
type input "⭐LITTLE BAHIA⭐Gare TGV/Intra-[GEOGRAPHIC_DATA]⭐Beau T1 rénové⭐"
type input "Jean"
type input "80"
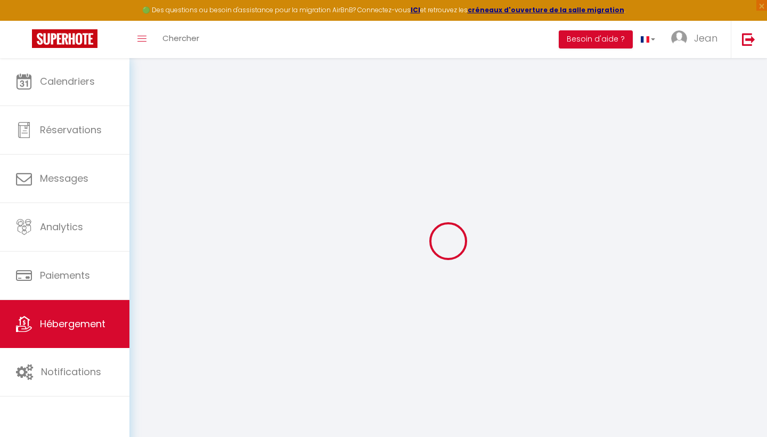
type input "5"
type input "30"
select select
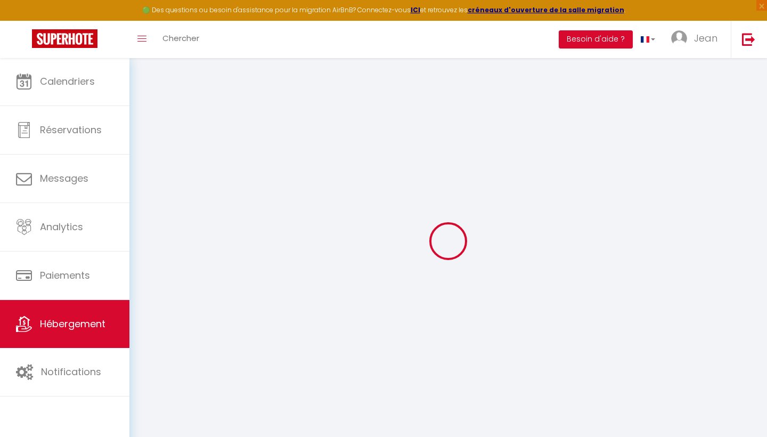
select select
type input "69 Boulevard des Talards"
type input "35400"
type input "Saint-Malo"
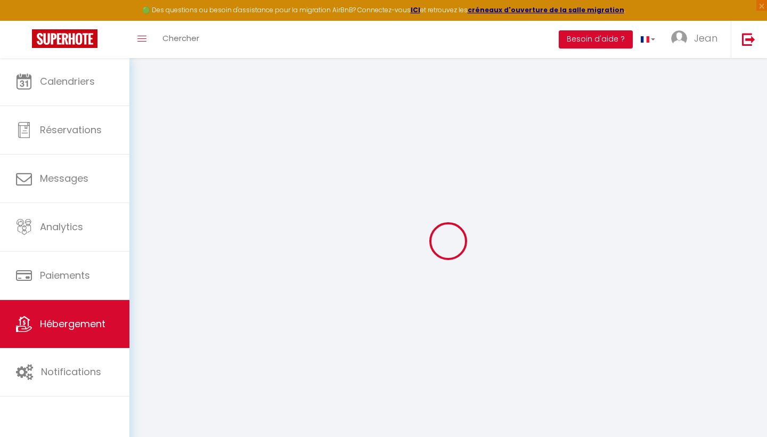
type input "[EMAIL_ADDRESS][DOMAIN_NAME]"
select select
checkbox input "false"
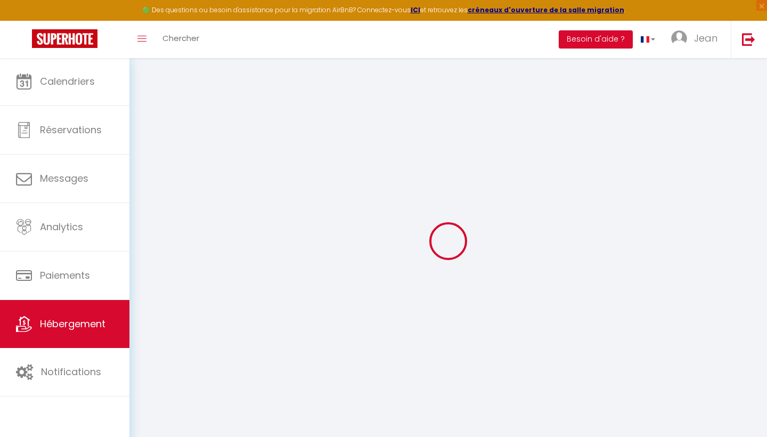
checkbox input "false"
select select
type input "0"
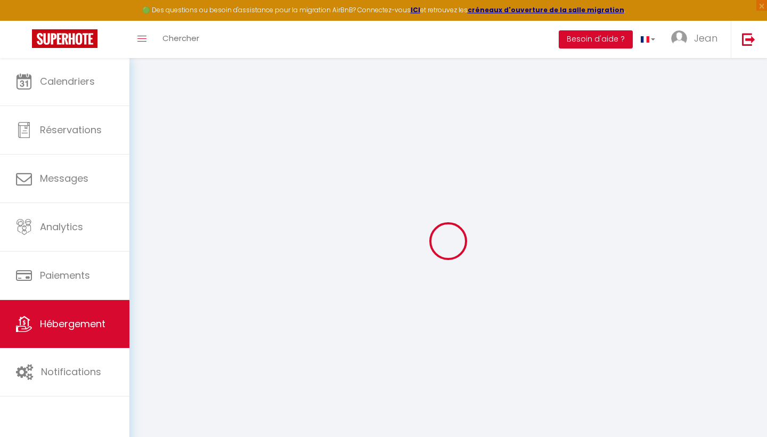
type input "0"
select select
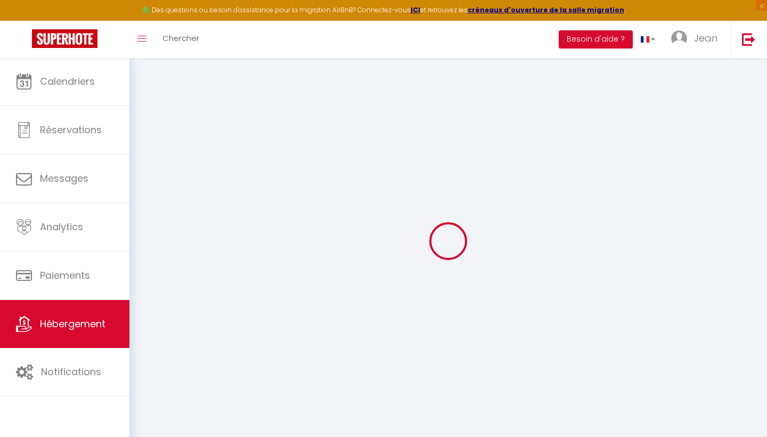
select select
checkbox input "false"
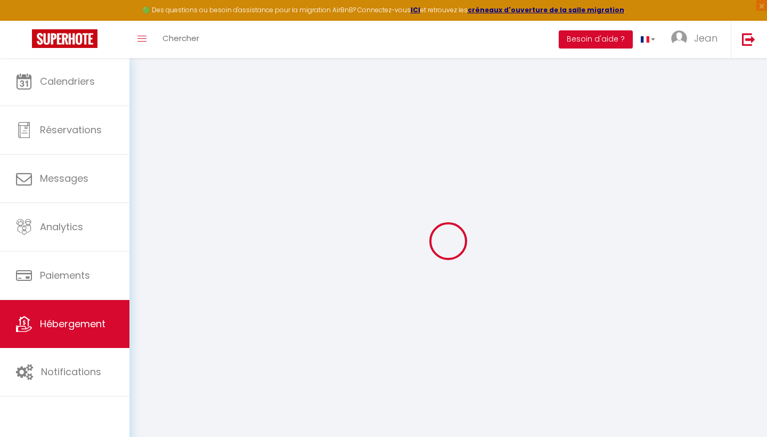
checkbox input "false"
select select
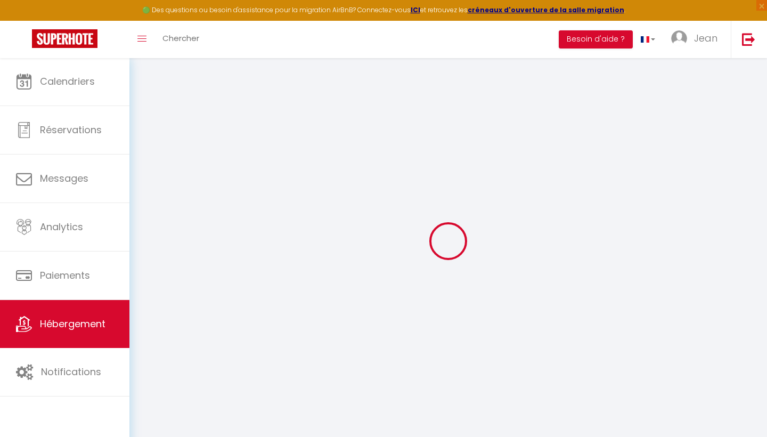
select select
checkbox input "false"
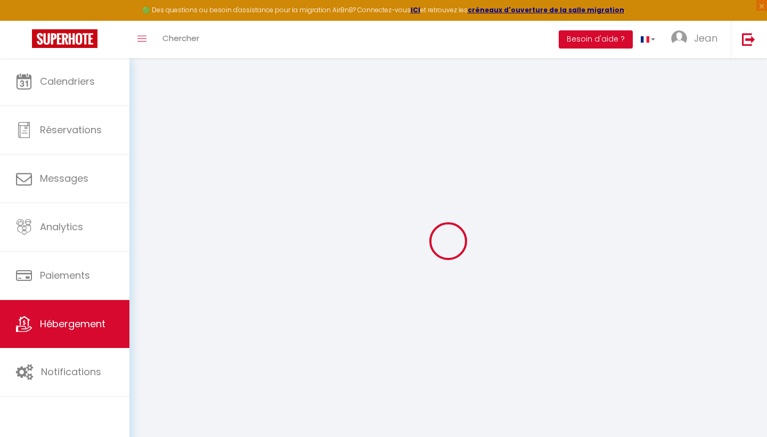
checkbox input "false"
select select
checkbox input "false"
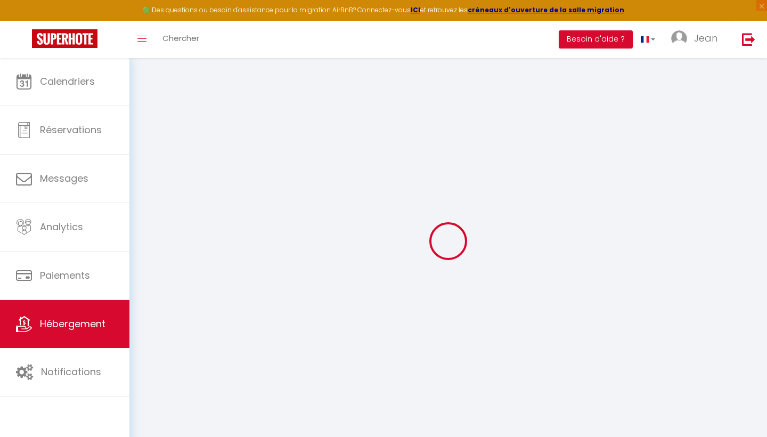
checkbox input "false"
select select
checkbox input "false"
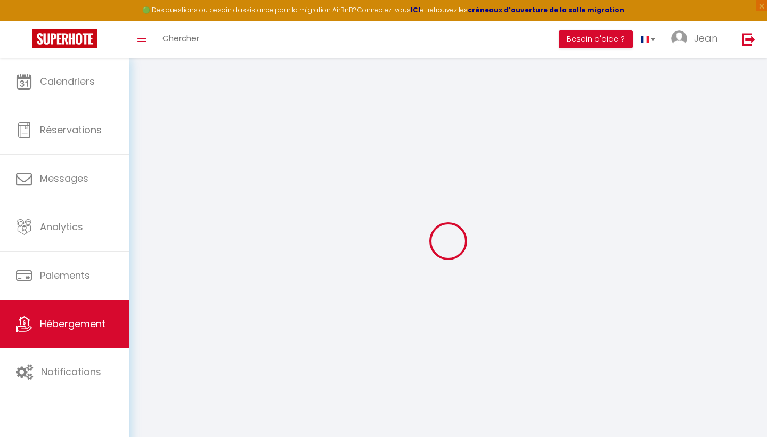
checkbox input "false"
select select
checkbox input "false"
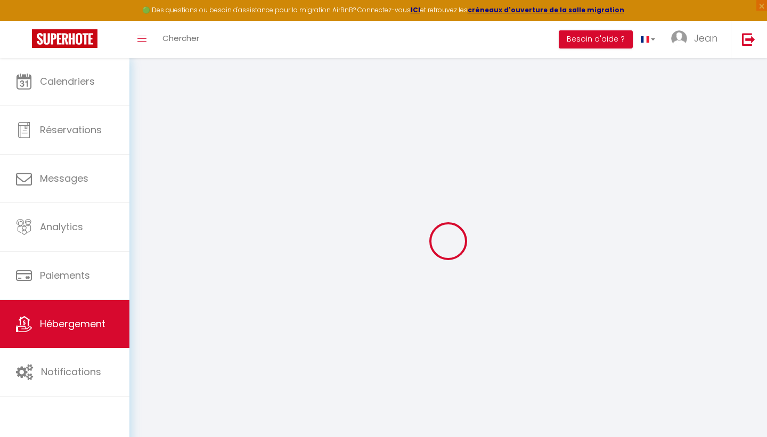
checkbox input "false"
select select "16:00"
select select
select select "11:00"
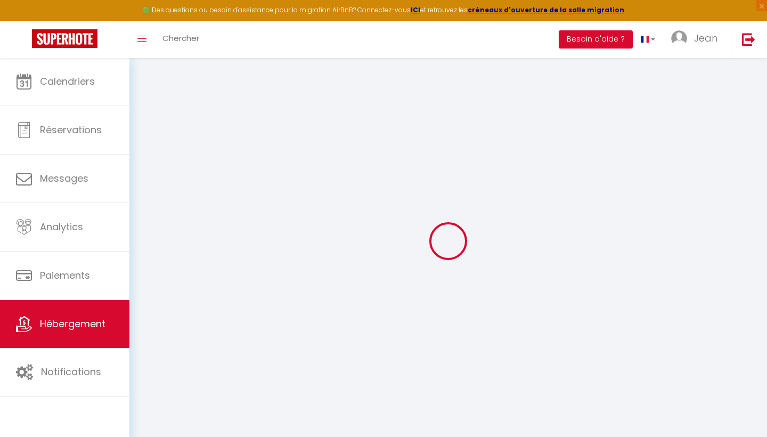
select select "30"
select select "120"
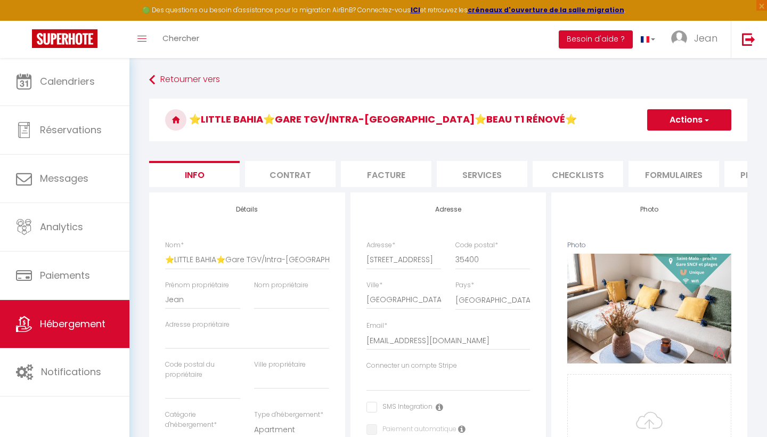
select select
checkbox input "false"
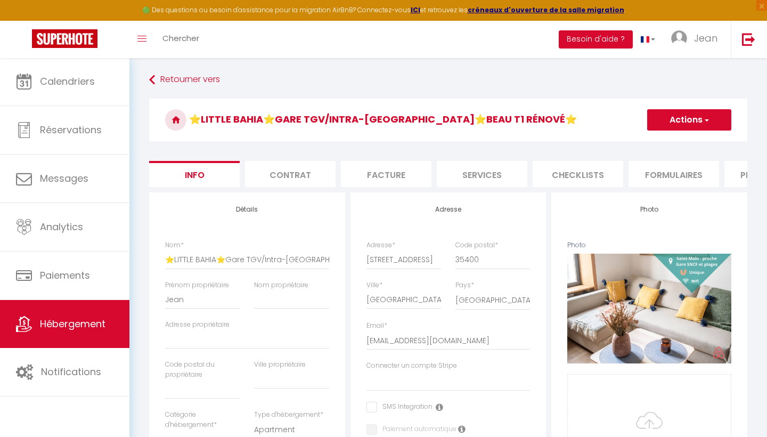
checkbox input "false"
click at [712, 111] on button "Actions" at bounding box center [689, 119] width 84 height 21
click at [650, 168] on link "Supprimer" at bounding box center [674, 171] width 114 height 14
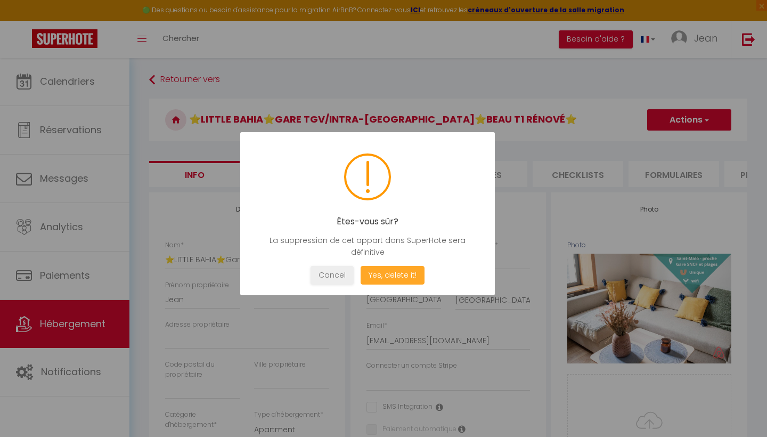
click at [380, 278] on button "Yes, delete it!" at bounding box center [393, 275] width 64 height 19
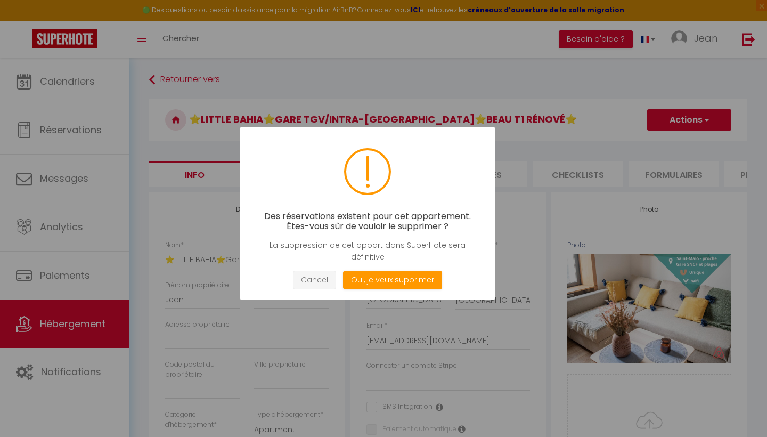
click at [316, 283] on button "Cancel" at bounding box center [314, 280] width 43 height 19
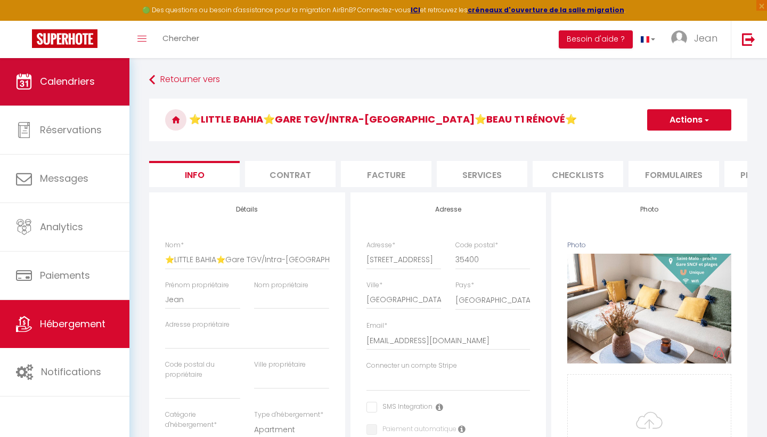
click at [80, 102] on link "Calendriers" at bounding box center [64, 82] width 129 height 48
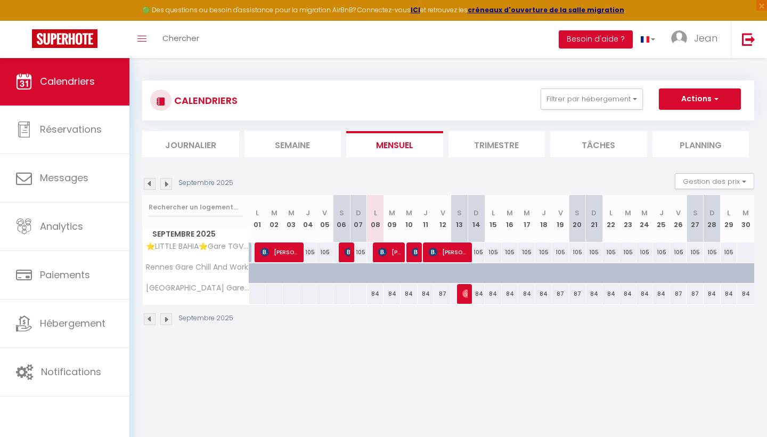
drag, startPoint x: 477, startPoint y: 250, endPoint x: 492, endPoint y: 248, distance: 15.1
click at [475, 247] on div "105" at bounding box center [476, 252] width 17 height 20
type input "105"
type input "Dim 14 Septembre 2025"
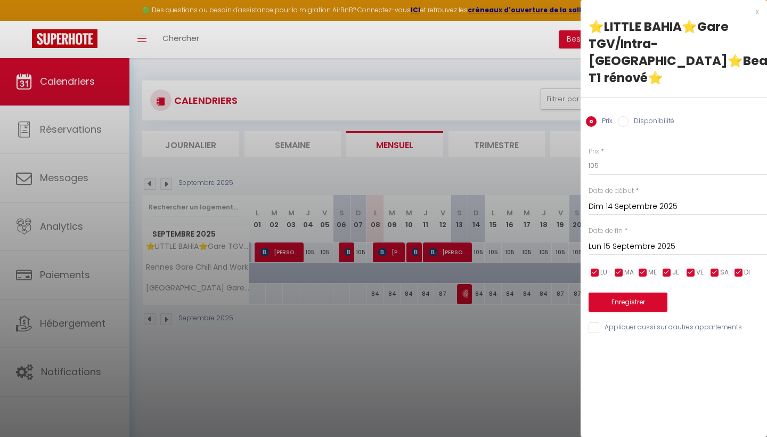
click at [610, 240] on input "Lun 15 Septembre 2025" at bounding box center [678, 247] width 178 height 14
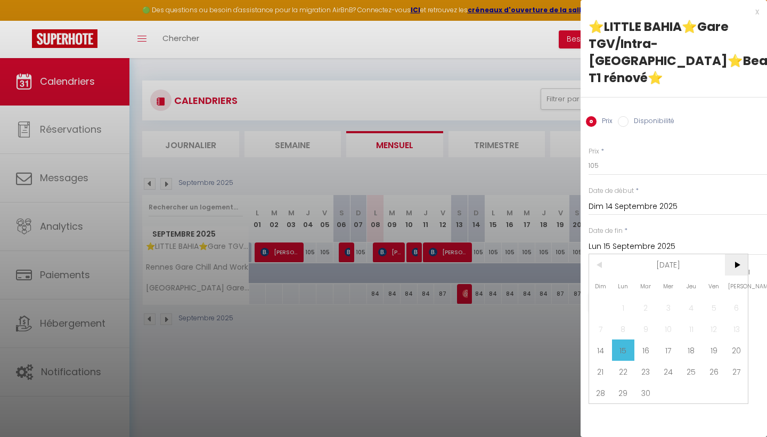
click at [738, 254] on span ">" at bounding box center [736, 264] width 23 height 21
click at [735, 254] on span ">" at bounding box center [736, 264] width 23 height 21
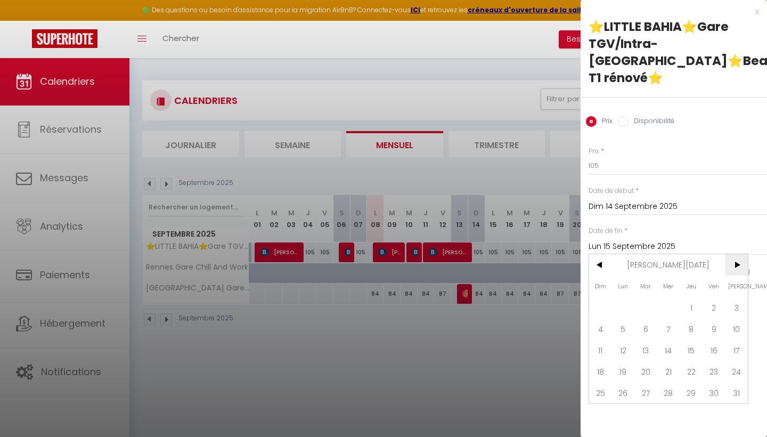
click at [735, 254] on span ">" at bounding box center [736, 264] width 23 height 21
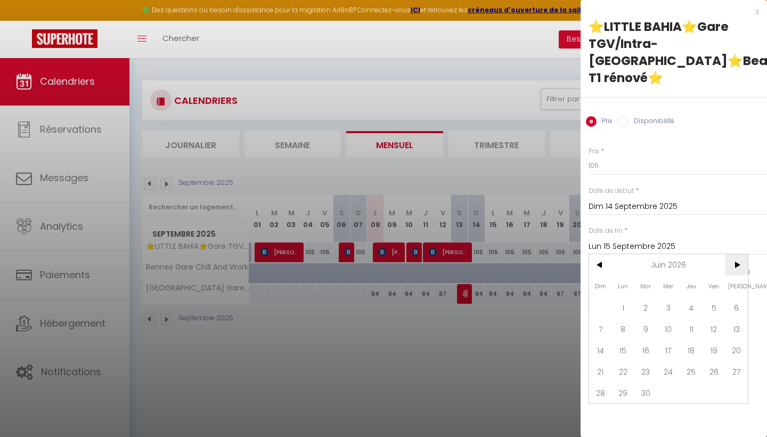
click at [735, 254] on span ">" at bounding box center [736, 264] width 23 height 21
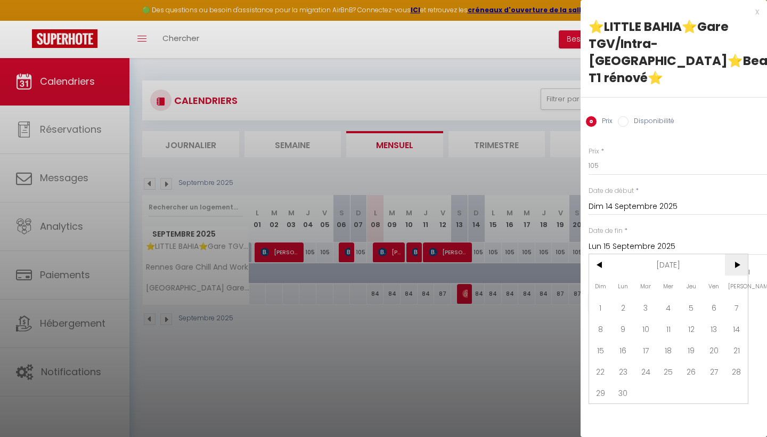
click at [735, 254] on span ">" at bounding box center [736, 264] width 23 height 21
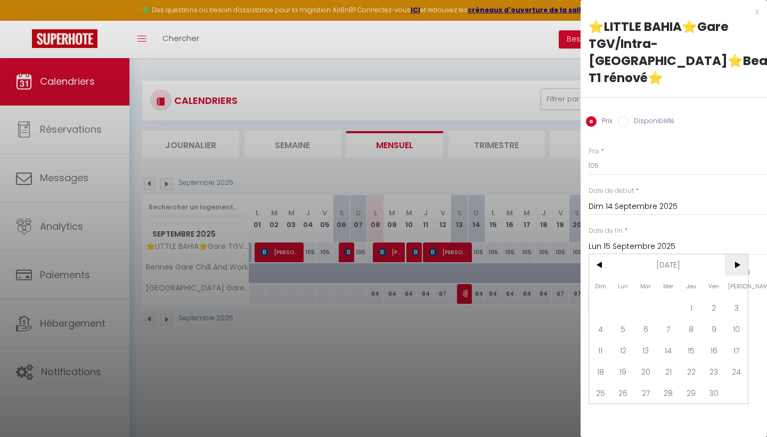
click at [735, 254] on span ">" at bounding box center [736, 264] width 23 height 21
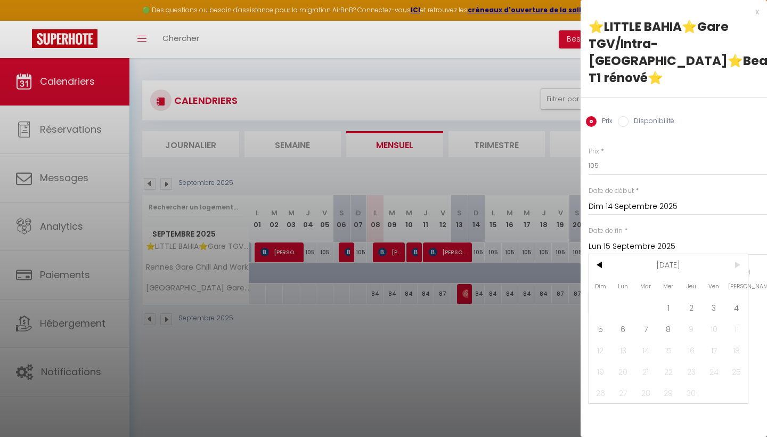
click at [735, 254] on span ">" at bounding box center [736, 264] width 23 height 21
click at [670, 318] on span "8" at bounding box center [668, 328] width 23 height 21
type input "Mer 08 Septembre 2027"
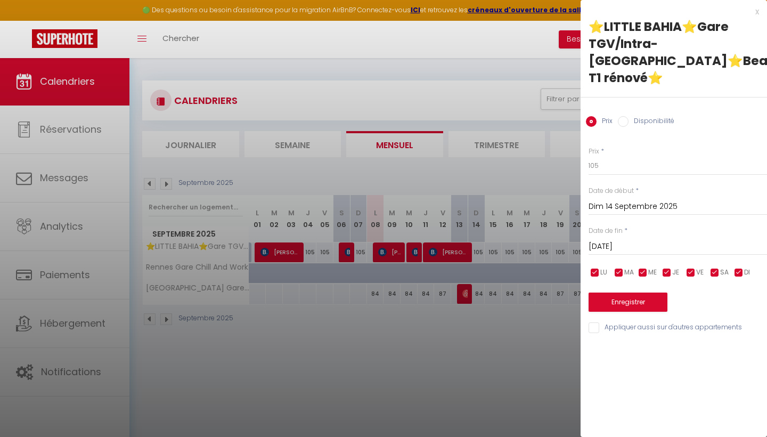
click at [637, 292] on button "Enregistrer" at bounding box center [628, 301] width 79 height 19
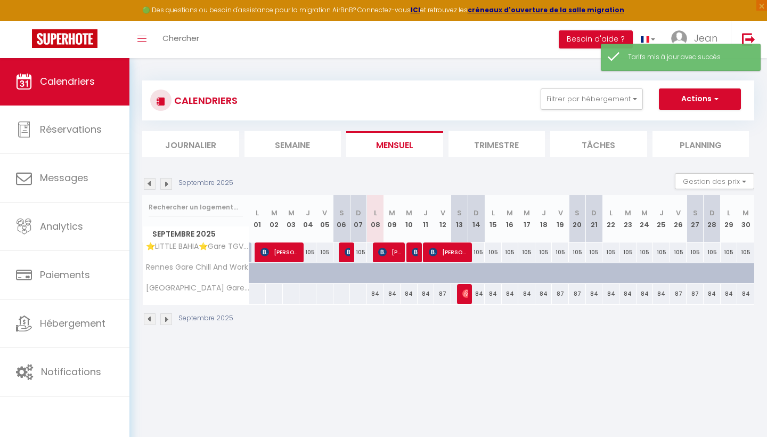
click at [481, 249] on div "105" at bounding box center [476, 252] width 17 height 20
type input "105"
type input "Dim 14 Septembre 2025"
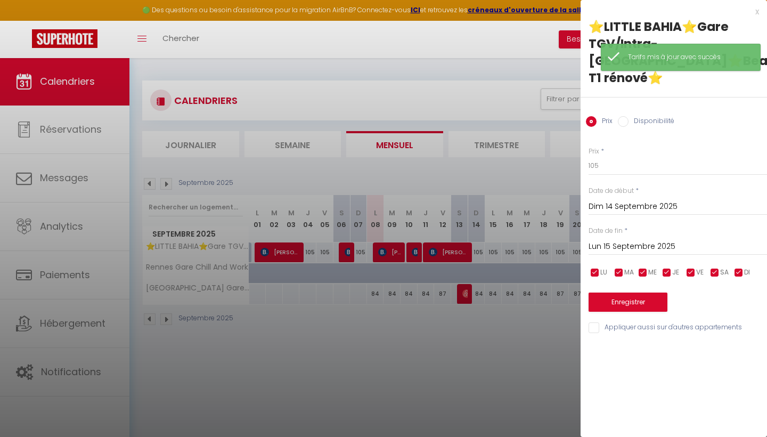
click at [639, 240] on input "Lun 15 Septembre 2025" at bounding box center [678, 247] width 178 height 14
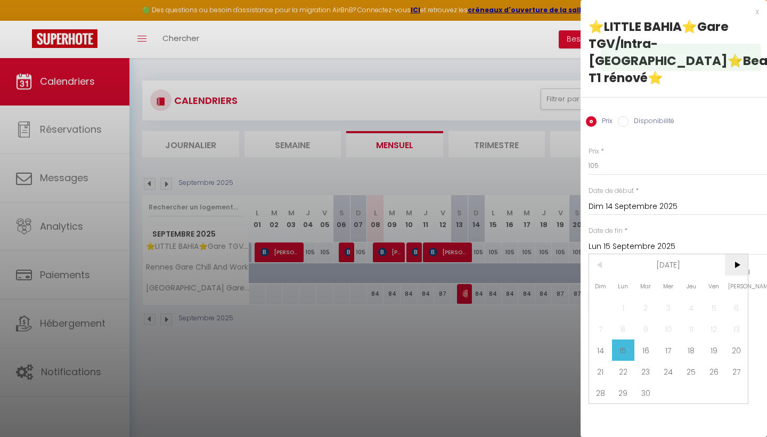
click at [738, 254] on span ">" at bounding box center [736, 264] width 23 height 21
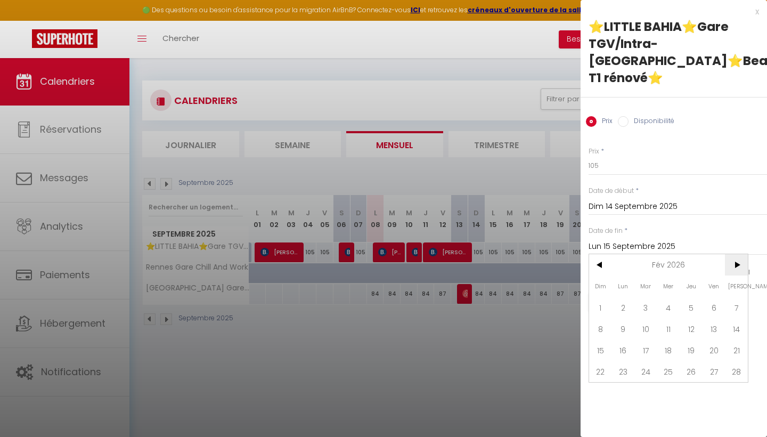
click at [738, 254] on span ">" at bounding box center [736, 264] width 23 height 21
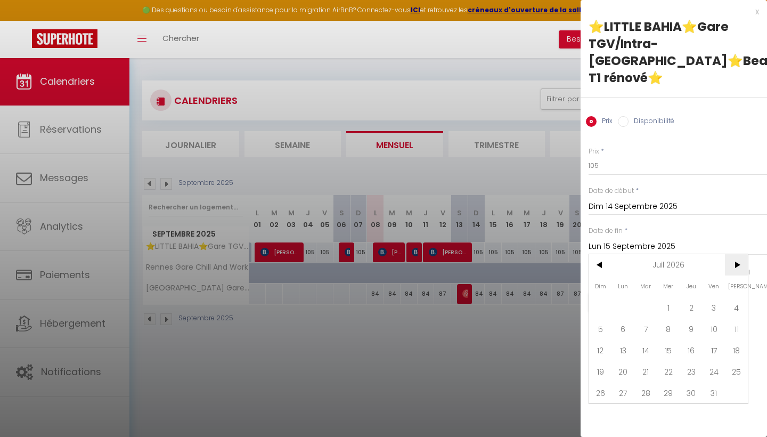
click at [738, 254] on span ">" at bounding box center [736, 264] width 23 height 21
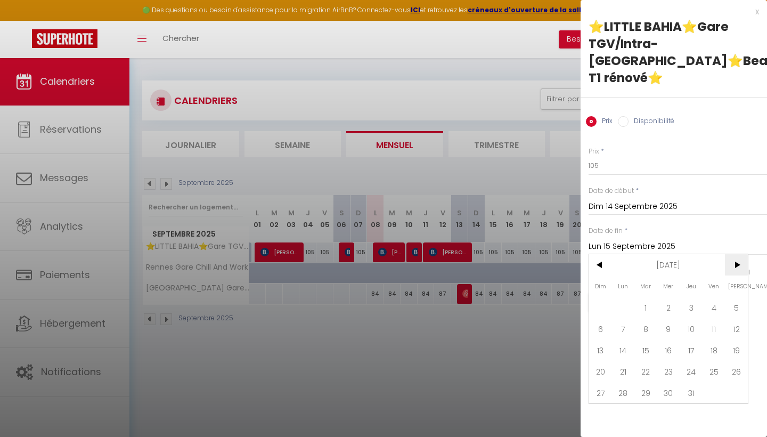
click at [738, 254] on span ">" at bounding box center [736, 264] width 23 height 21
click at [711, 382] on span "30" at bounding box center [714, 392] width 23 height 21
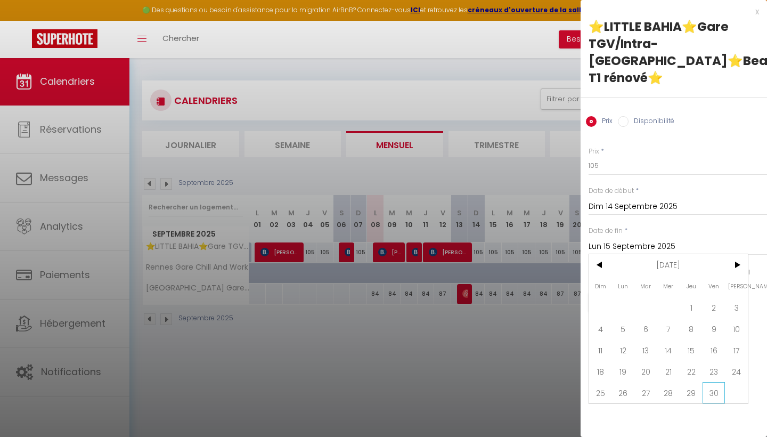
type input "Ven 30 Avril 2027"
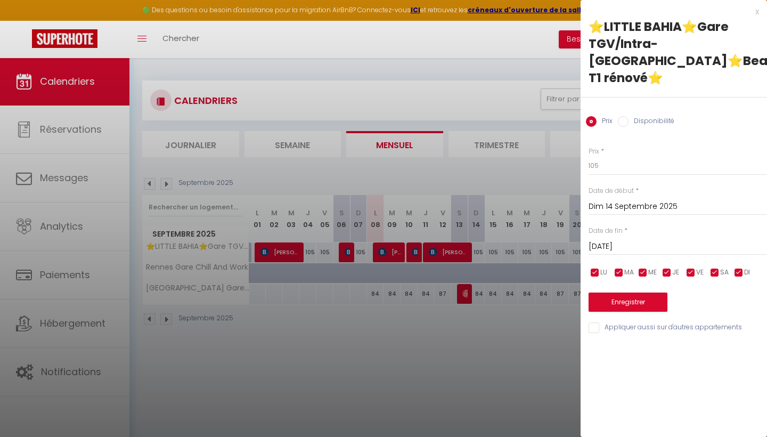
click at [625, 116] on input "Disponibilité" at bounding box center [623, 121] width 11 height 11
radio input "true"
radio input "false"
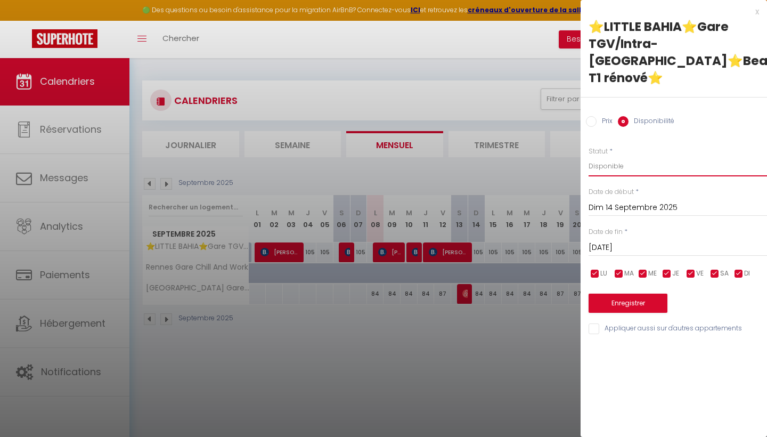
select select "0"
click at [632, 294] on button "Enregistrer" at bounding box center [628, 303] width 79 height 19
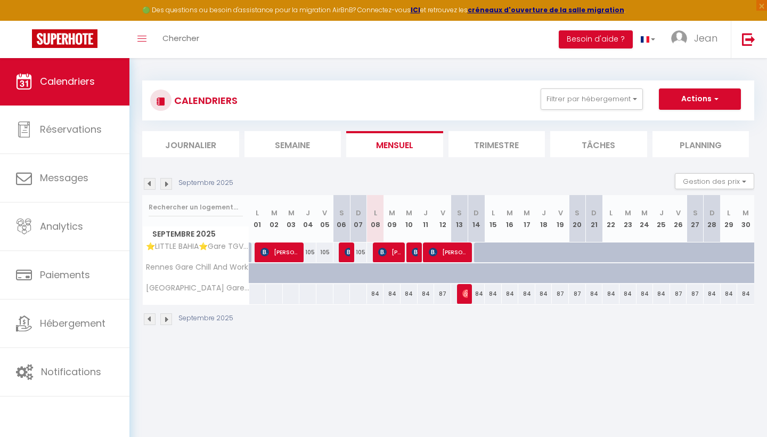
click at [194, 272] on th "Rennes Gare Chill And Work" at bounding box center [196, 273] width 107 height 20
click at [196, 264] on span "Rennes Gare Chill And Work" at bounding box center [206, 263] width 110 height 13
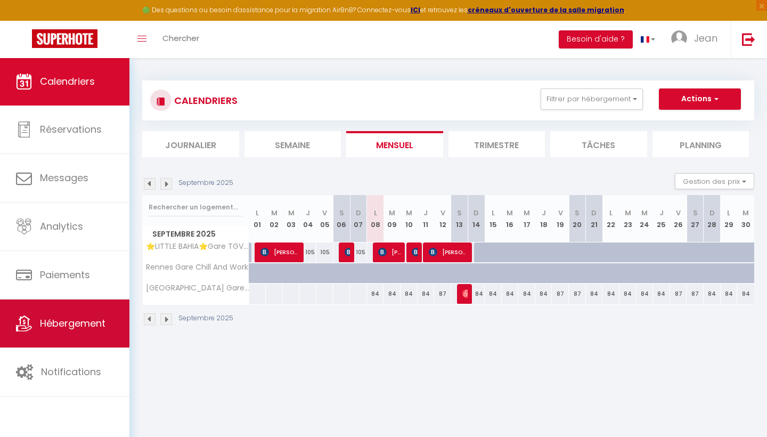
click at [53, 320] on span "Hébergement" at bounding box center [73, 322] width 66 height 13
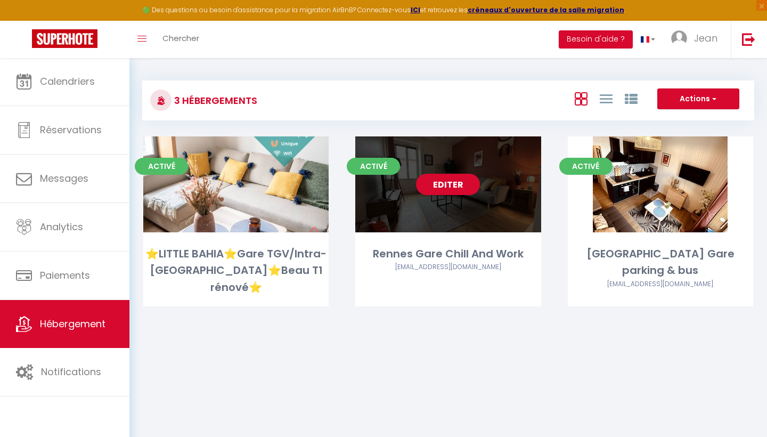
click at [449, 188] on link "Editer" at bounding box center [448, 184] width 64 height 21
select select "3"
select select "2"
select select "1"
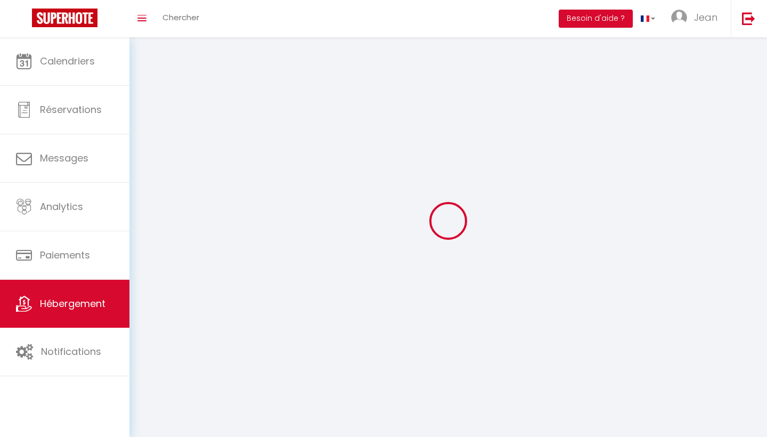
select select
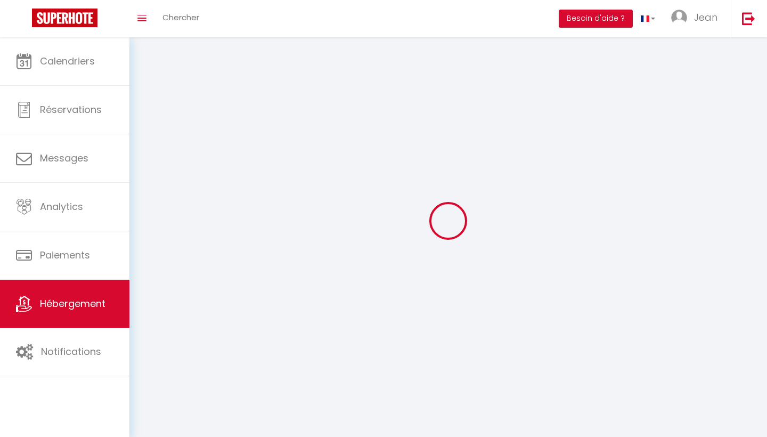
select select
checkbox input "false"
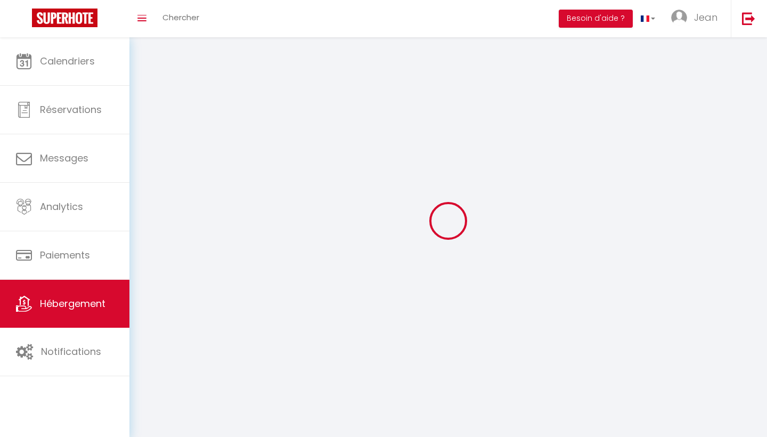
checkbox input "false"
select select
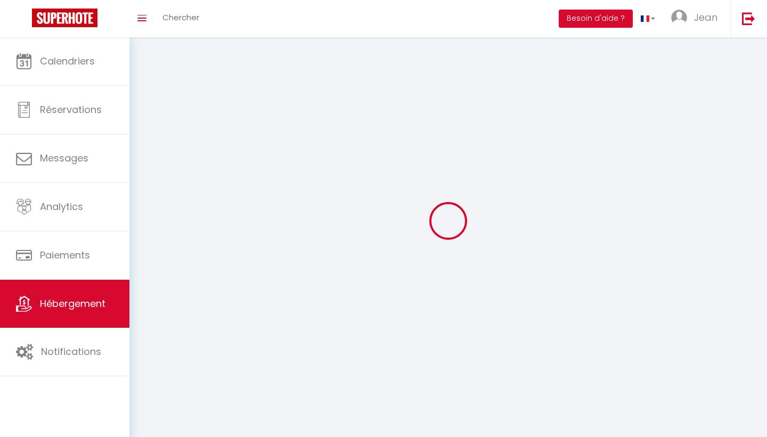
select select
checkbox input "false"
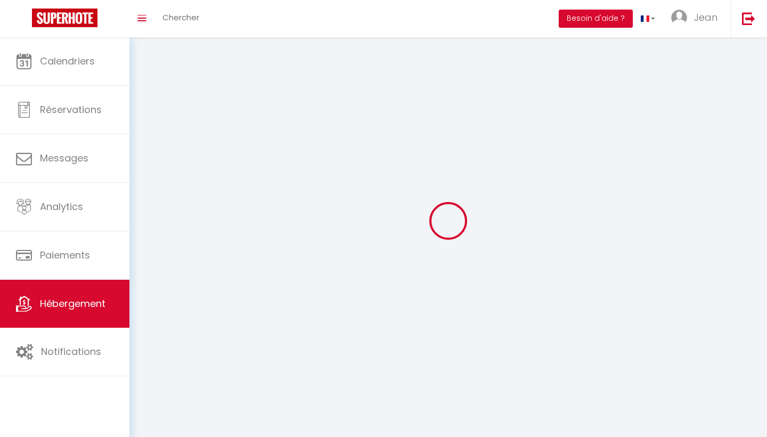
checkbox input "false"
select select
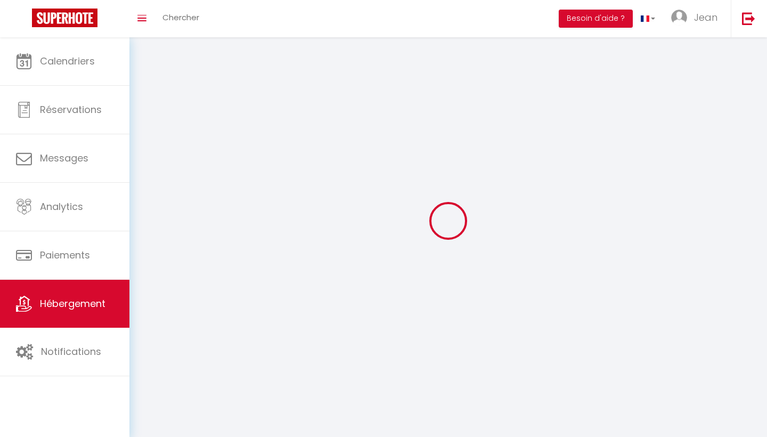
select select
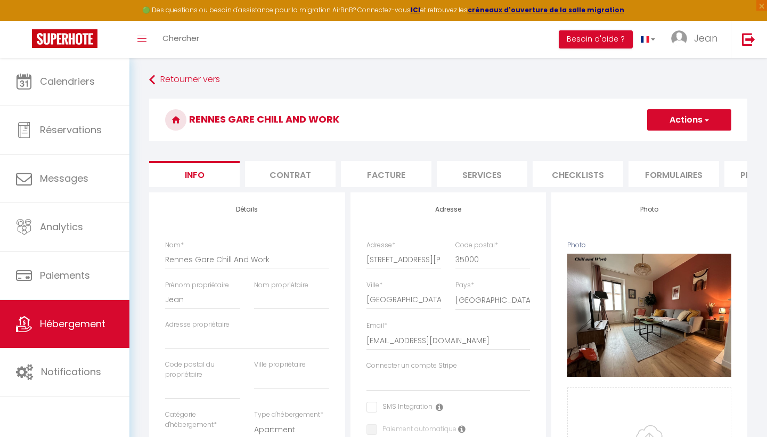
click at [707, 118] on span "button" at bounding box center [706, 120] width 7 height 11
click at [645, 167] on link "Supprimer" at bounding box center [674, 171] width 114 height 14
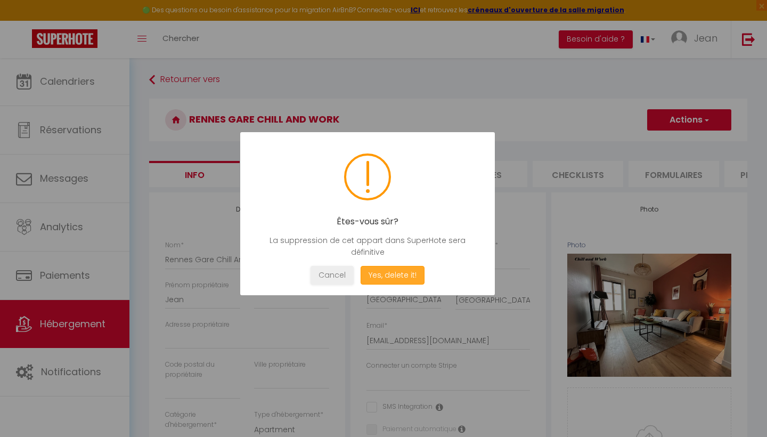
click at [402, 273] on button "Yes, delete it!" at bounding box center [393, 275] width 64 height 19
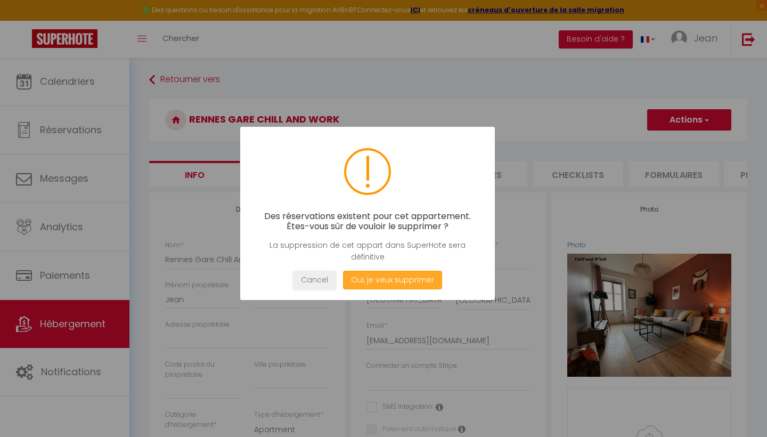
click at [389, 279] on button "Oui, je veux supprimer" at bounding box center [392, 280] width 99 height 19
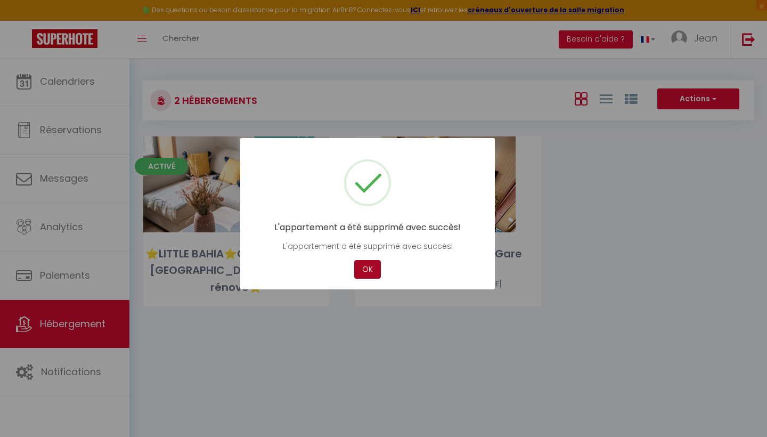
click at [367, 268] on button "OK" at bounding box center [367, 269] width 27 height 19
